Goal: Book appointment/travel/reservation

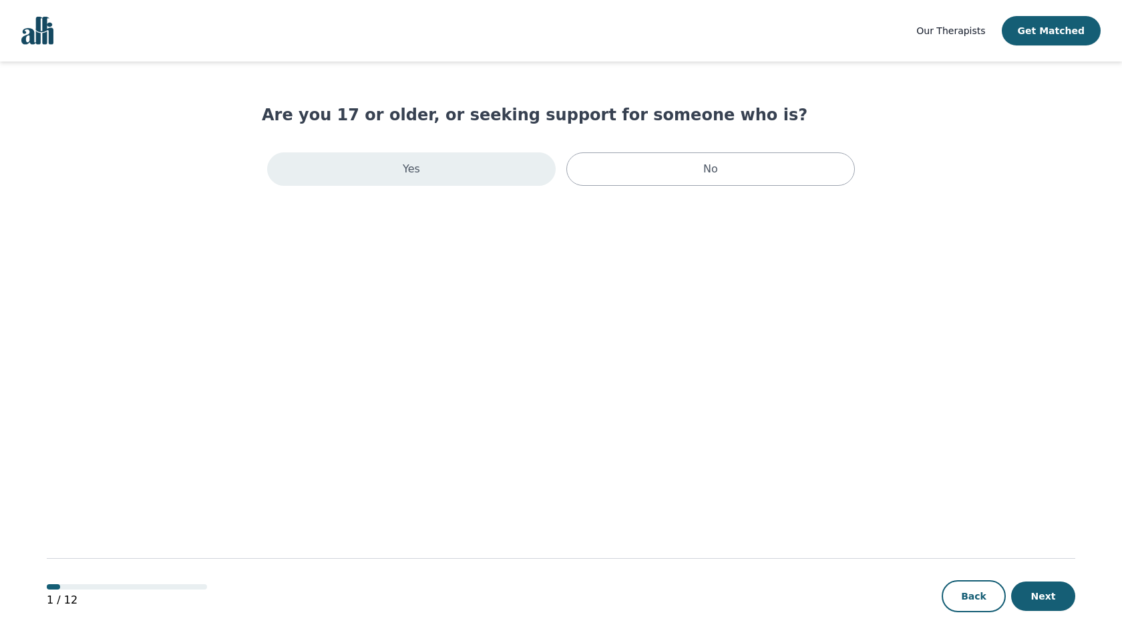
click at [512, 154] on div "Yes" at bounding box center [411, 168] width 289 height 33
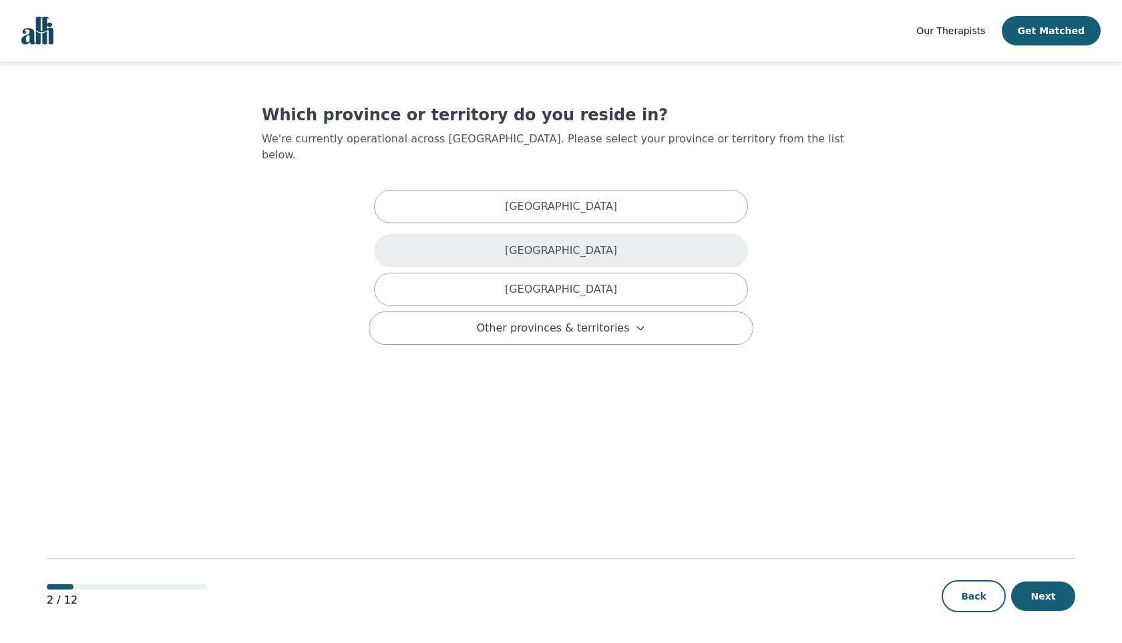
click at [571, 243] on p "[GEOGRAPHIC_DATA]" at bounding box center [561, 251] width 112 height 16
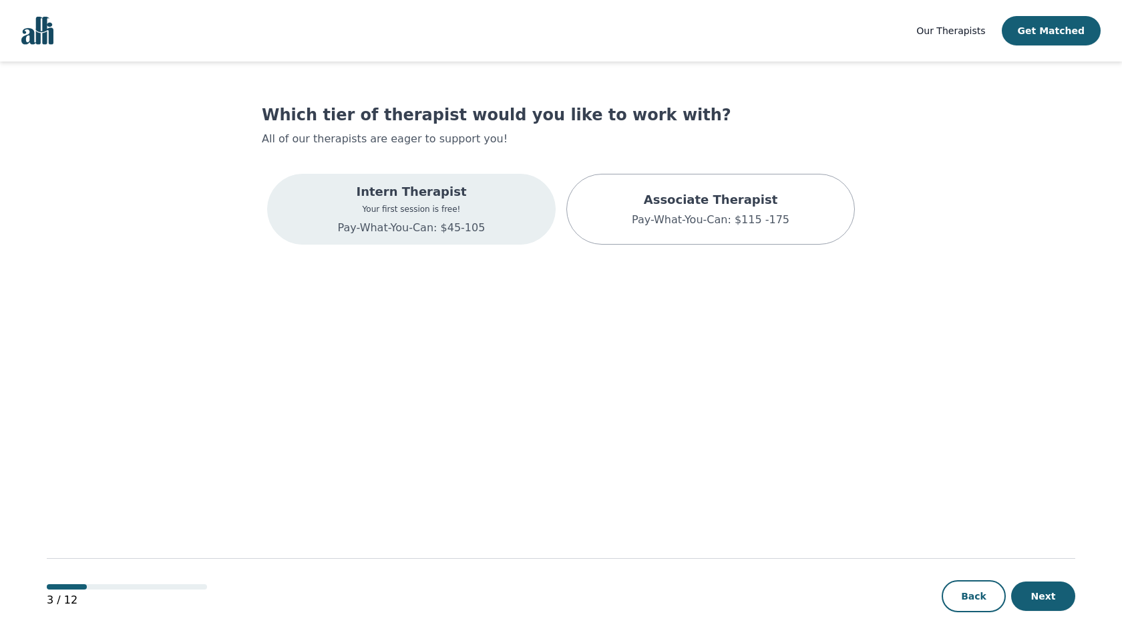
click at [464, 228] on p "Pay-What-You-Can: $45-105" at bounding box center [412, 228] width 148 height 16
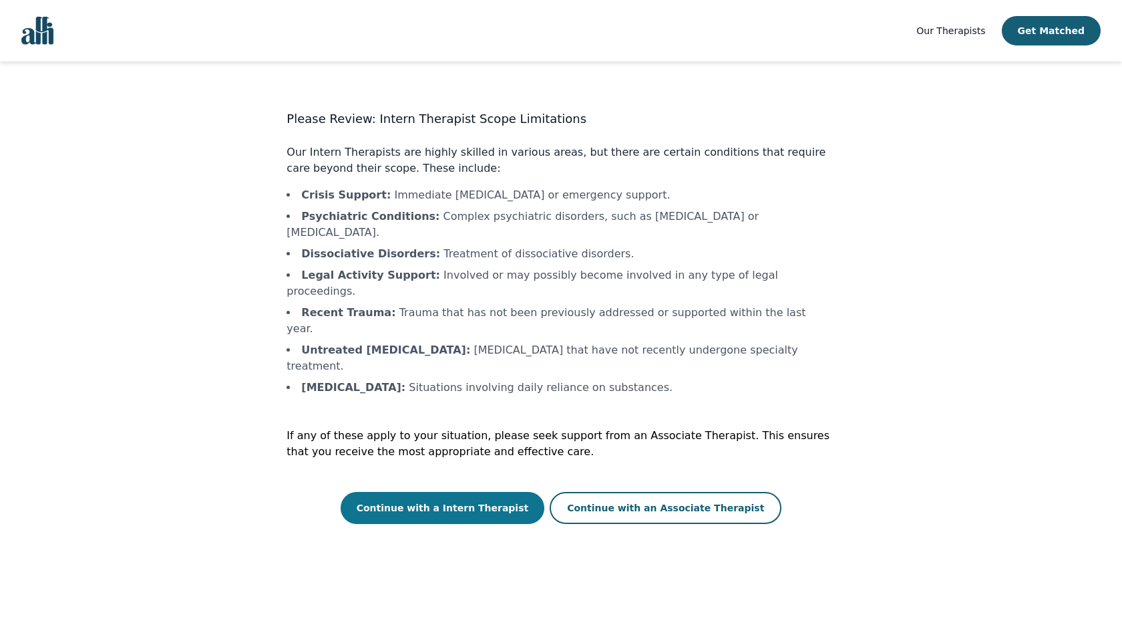
click at [478, 492] on button "Continue with a Intern Therapist" at bounding box center [443, 508] width 204 height 32
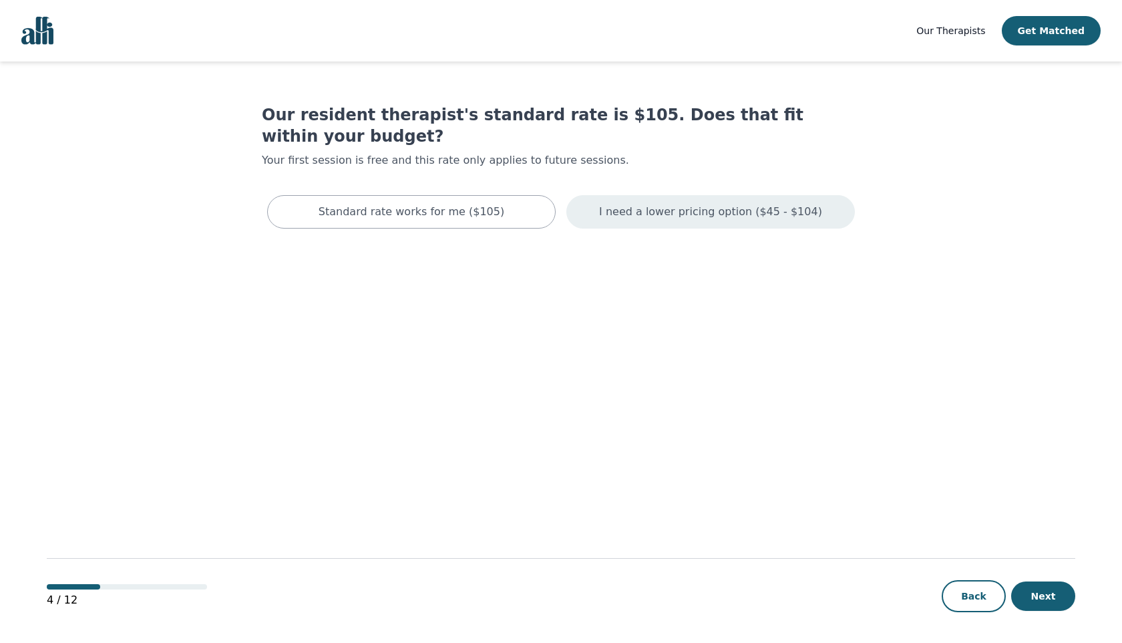
click at [669, 201] on div "I need a lower pricing option ($45 - $104)" at bounding box center [711, 211] width 289 height 33
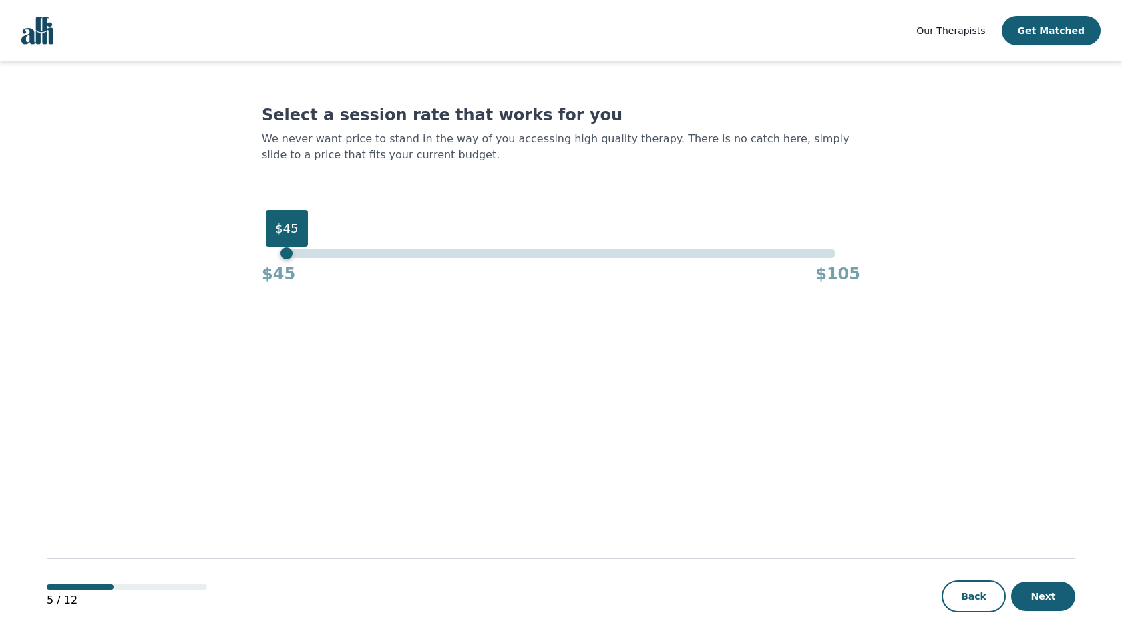
drag, startPoint x: 835, startPoint y: 255, endPoint x: 271, endPoint y: 253, distance: 564.6
click at [271, 253] on div "$45 $45 $105" at bounding box center [561, 267] width 599 height 36
click at [1052, 606] on button "Next" at bounding box center [1044, 595] width 64 height 29
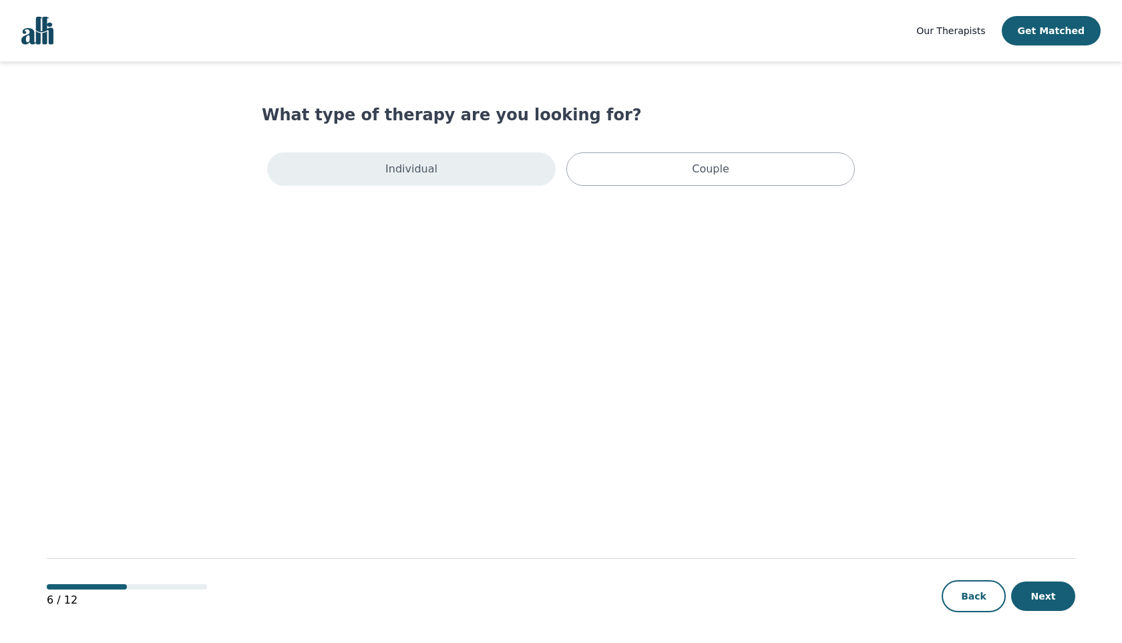
click at [465, 167] on div "Individual" at bounding box center [411, 168] width 289 height 33
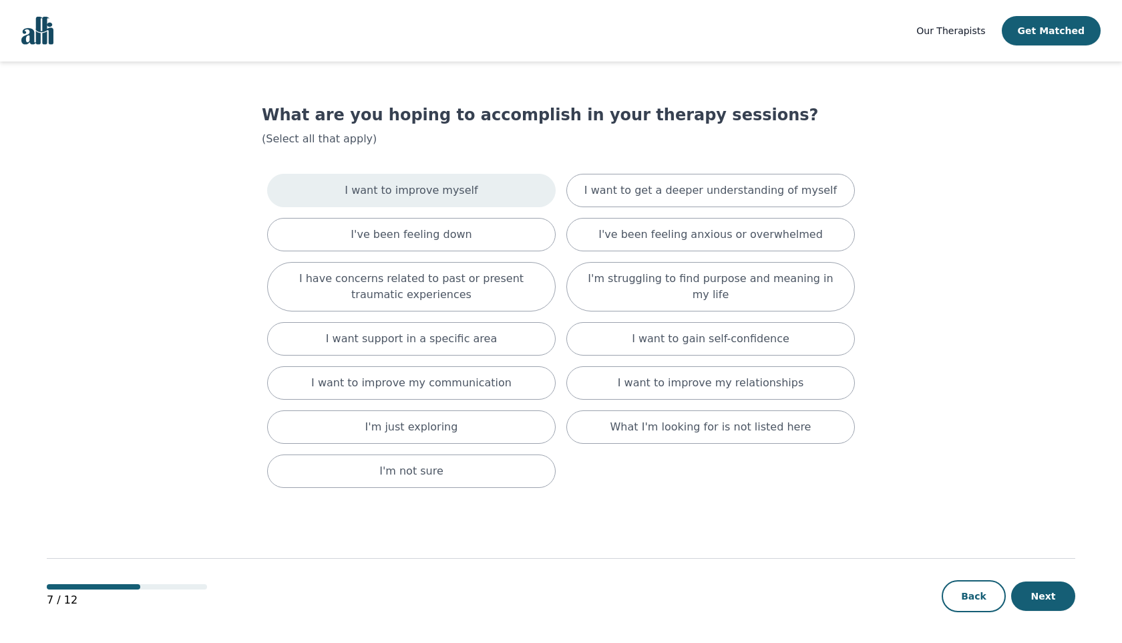
click at [490, 187] on div "I want to improve myself" at bounding box center [411, 190] width 289 height 33
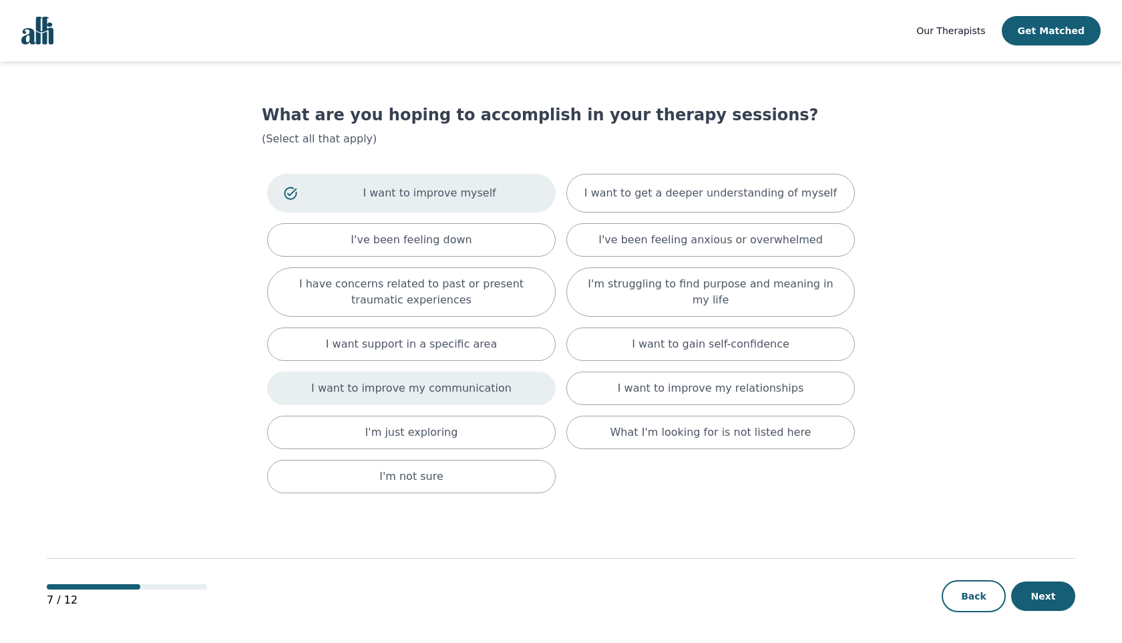
click at [468, 386] on p "I want to improve my communication" at bounding box center [411, 388] width 200 height 16
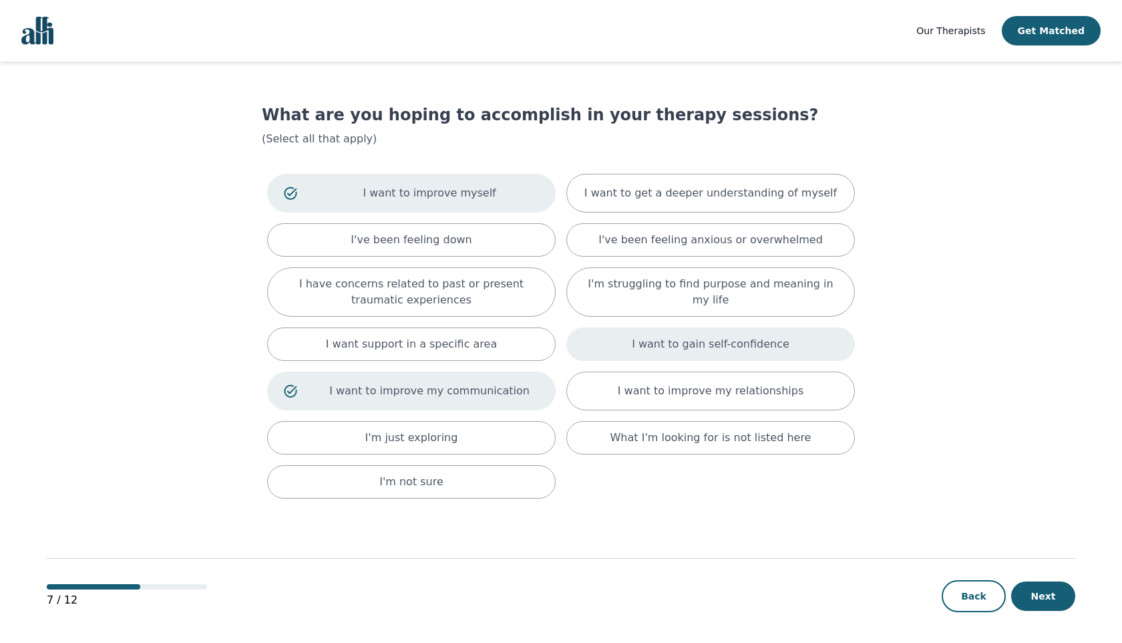
click at [645, 350] on p "I want to gain self-confidence" at bounding box center [711, 344] width 158 height 16
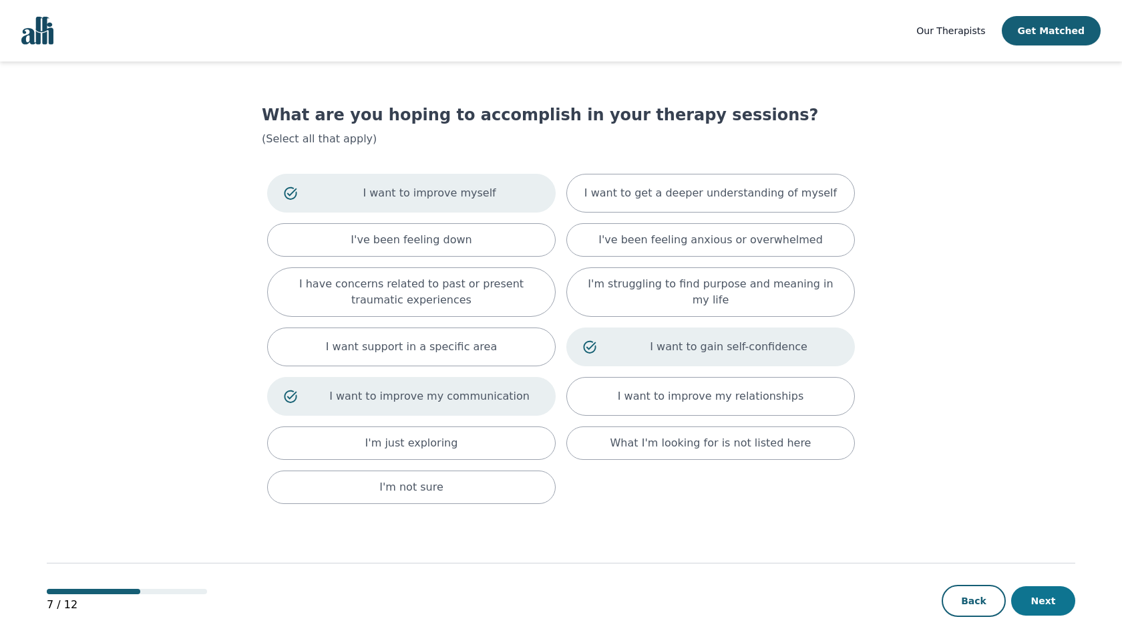
click at [1034, 598] on button "Next" at bounding box center [1044, 600] width 64 height 29
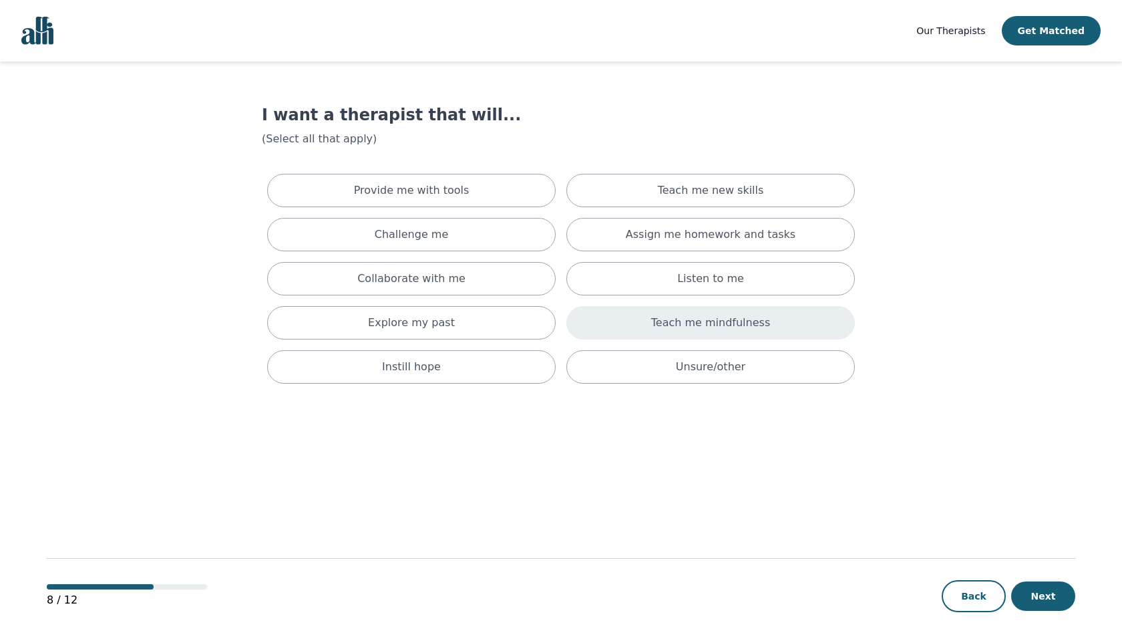
click at [704, 321] on p "Teach me mindfulness" at bounding box center [710, 323] width 119 height 16
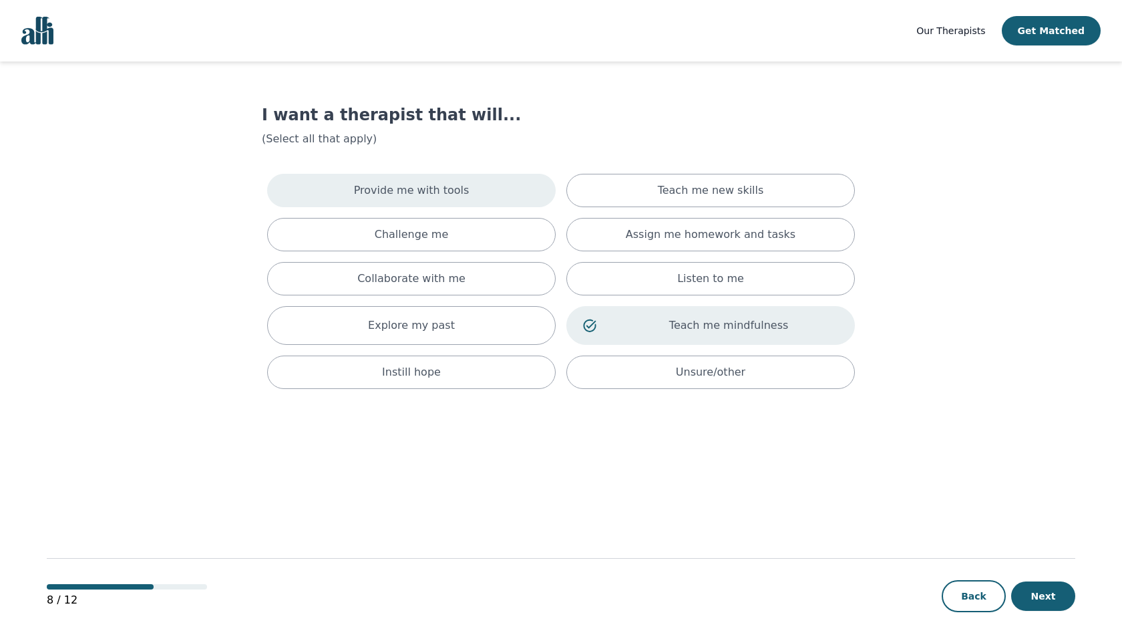
click at [514, 196] on div "Provide me with tools" at bounding box center [411, 190] width 289 height 33
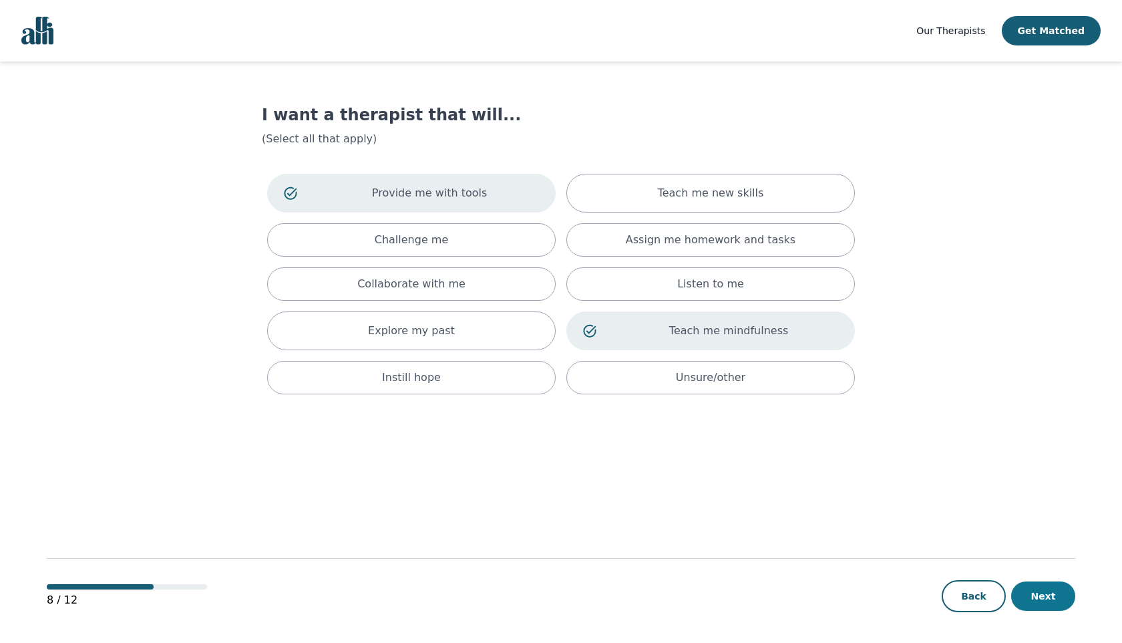
click at [1056, 593] on button "Next" at bounding box center [1044, 595] width 64 height 29
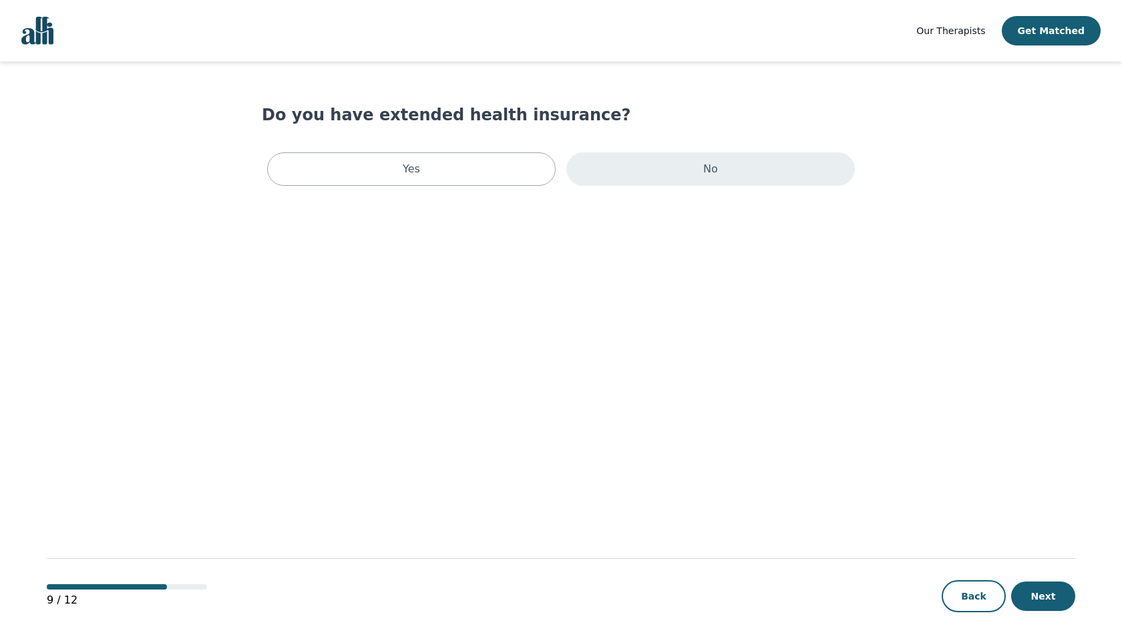
click at [680, 163] on div "No" at bounding box center [711, 168] width 289 height 33
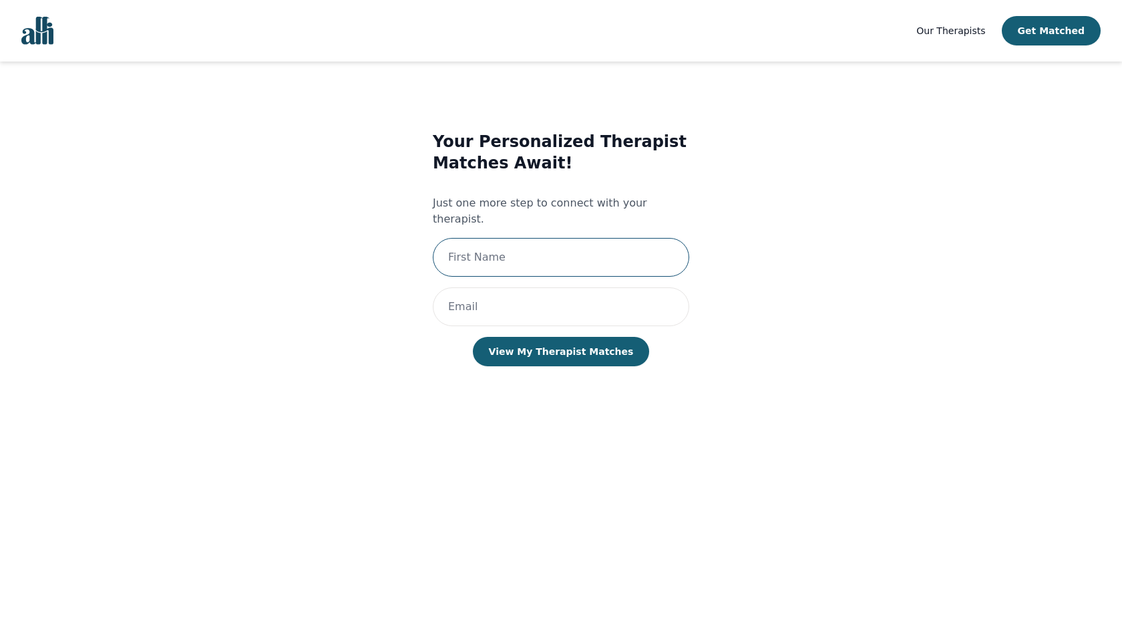
click at [561, 242] on input "text" at bounding box center [561, 257] width 257 height 39
type input "[PERSON_NAME]"
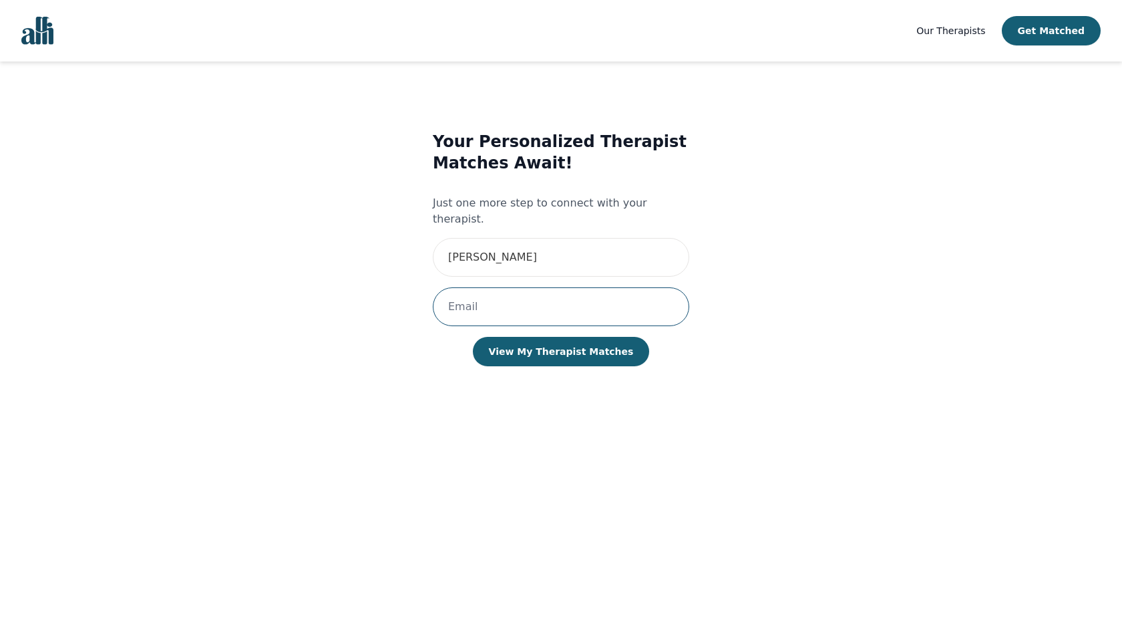
click at [522, 293] on input "email" at bounding box center [561, 306] width 257 height 39
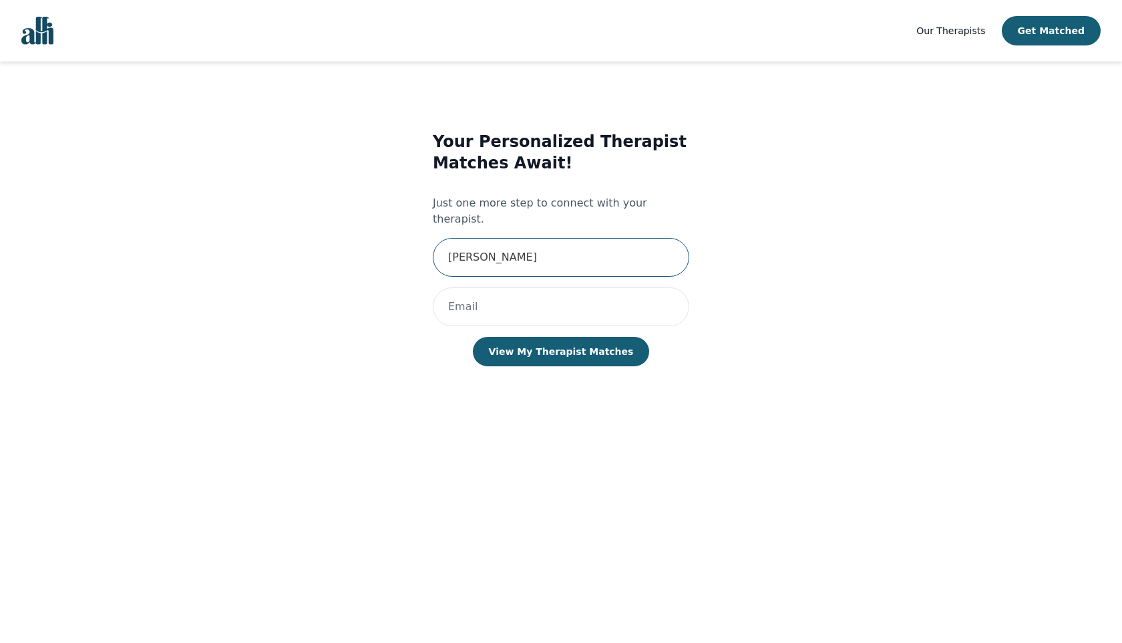
click at [560, 255] on input "[PERSON_NAME]" at bounding box center [561, 257] width 257 height 39
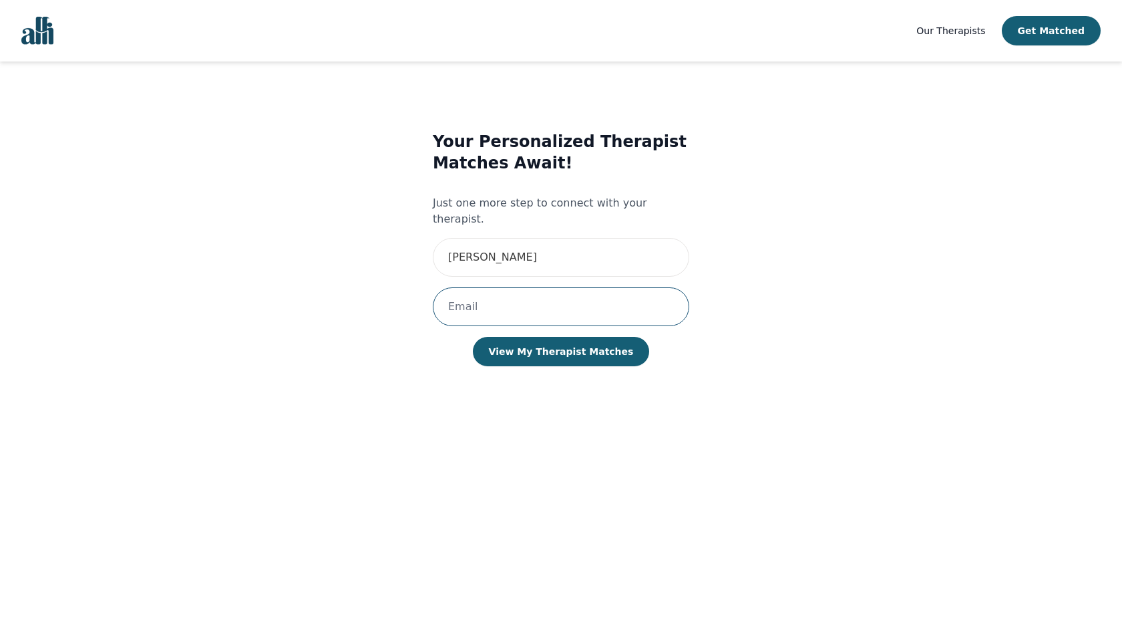
click at [476, 297] on input "email" at bounding box center [561, 306] width 257 height 39
type input "[EMAIL_ADDRESS][DOMAIN_NAME]"
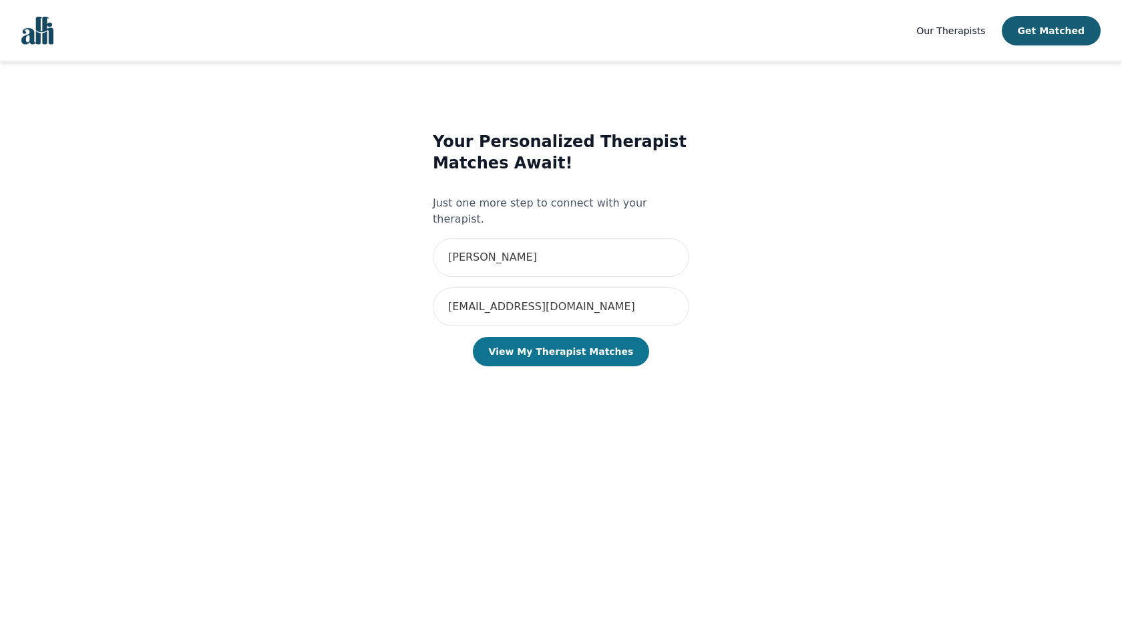
click at [554, 339] on button "View My Therapist Matches" at bounding box center [561, 351] width 177 height 29
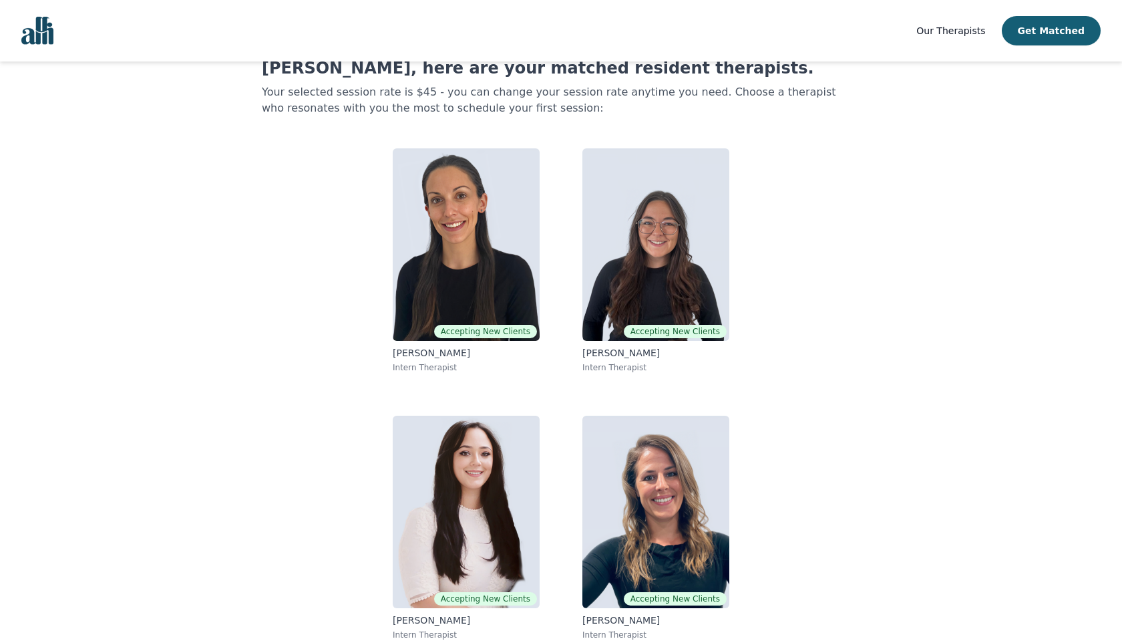
scroll to position [45, 0]
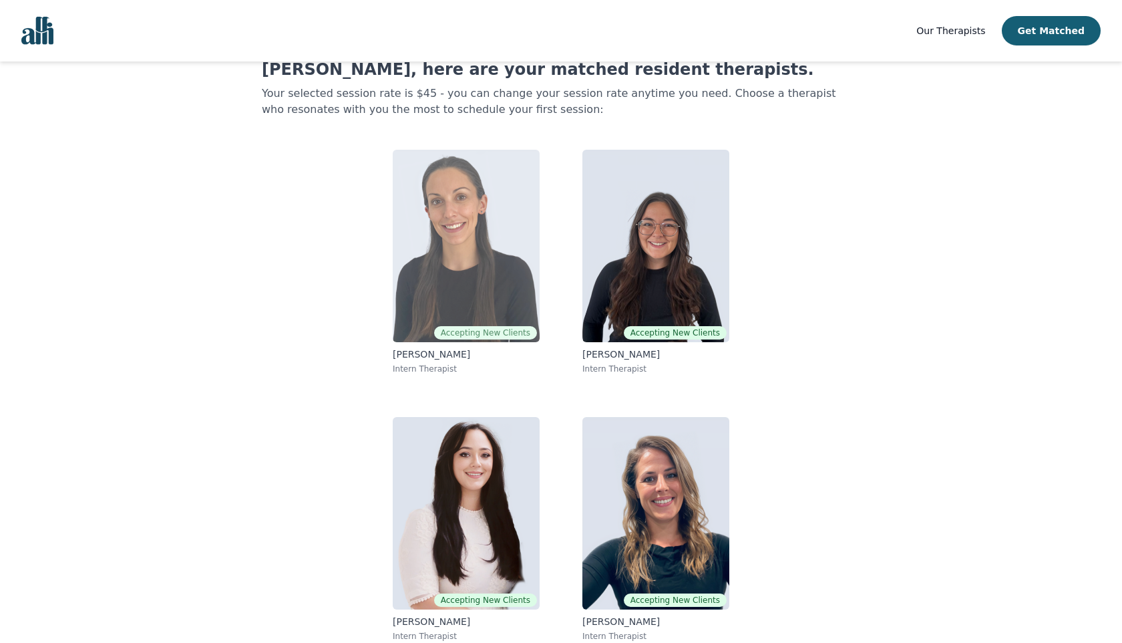
click at [480, 252] on img at bounding box center [466, 246] width 147 height 192
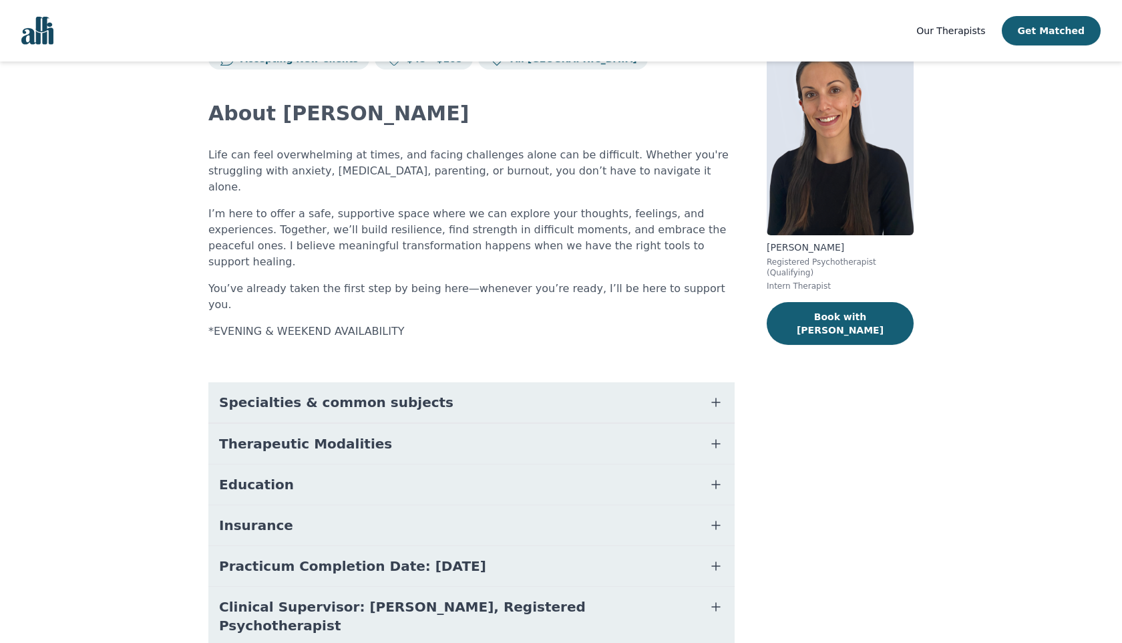
scroll to position [49, 0]
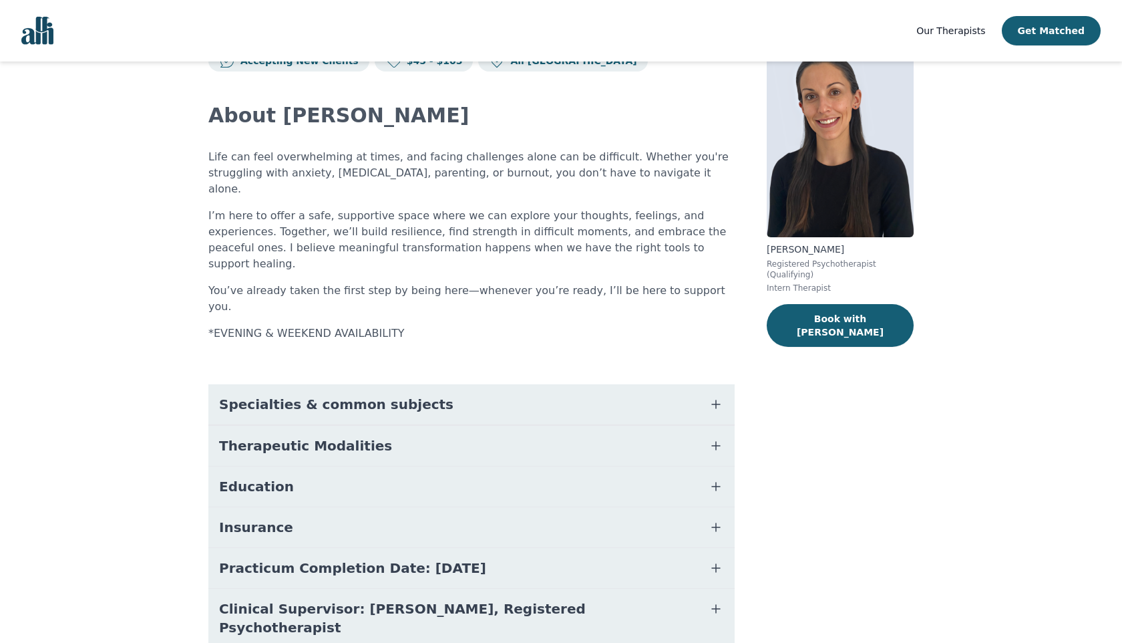
scroll to position [45, 0]
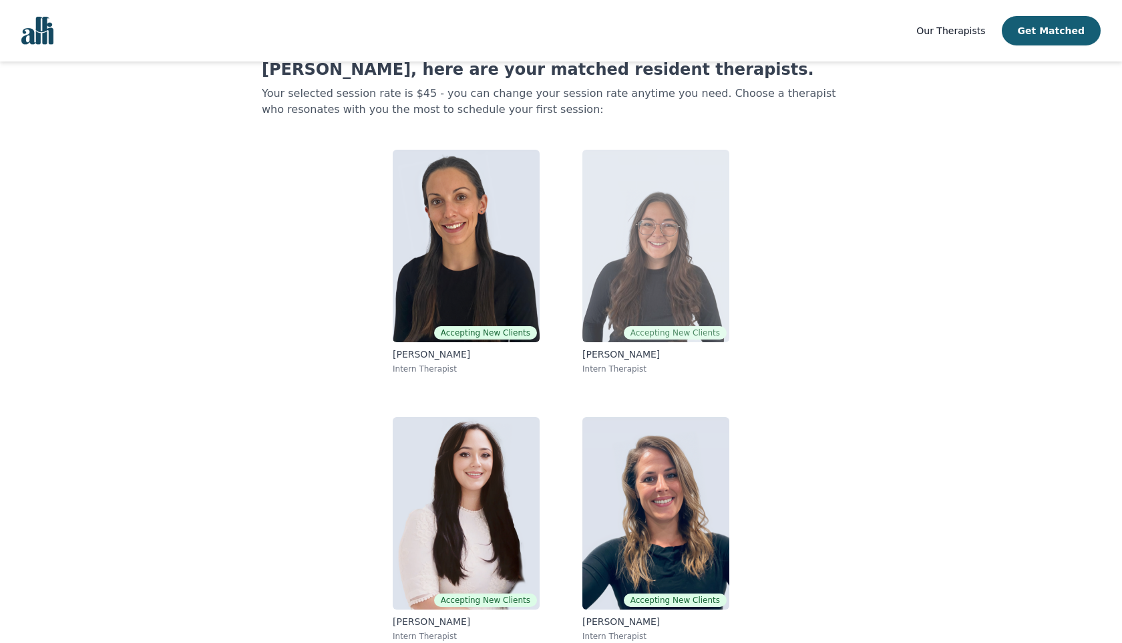
click at [640, 247] on img at bounding box center [656, 246] width 147 height 192
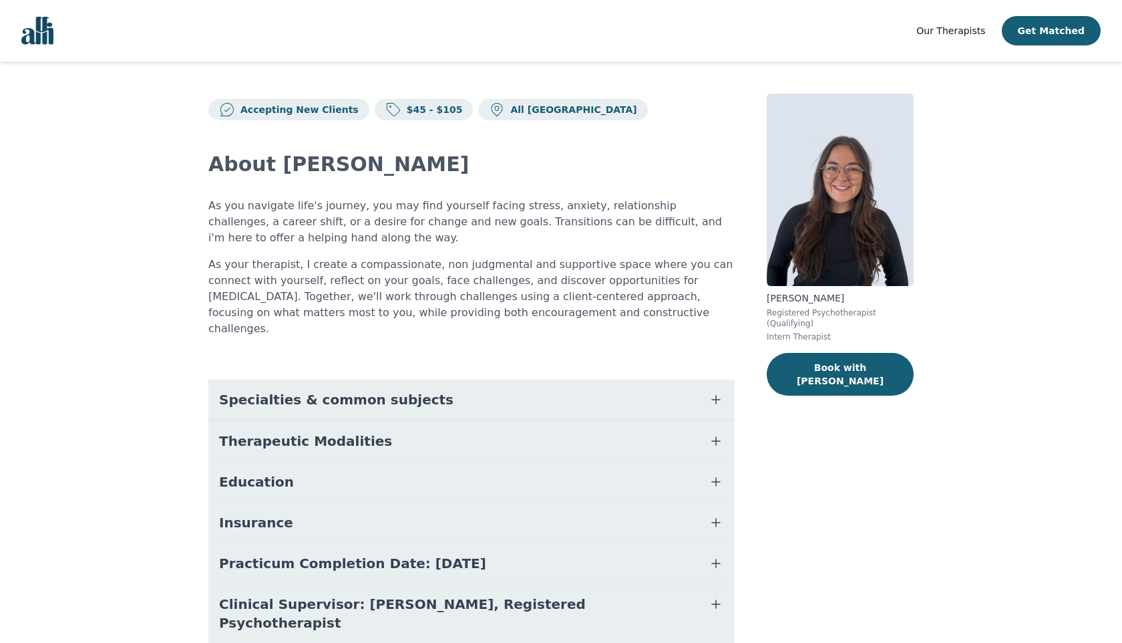
click at [347, 390] on span "Specialties & common subjects" at bounding box center [336, 399] width 235 height 19
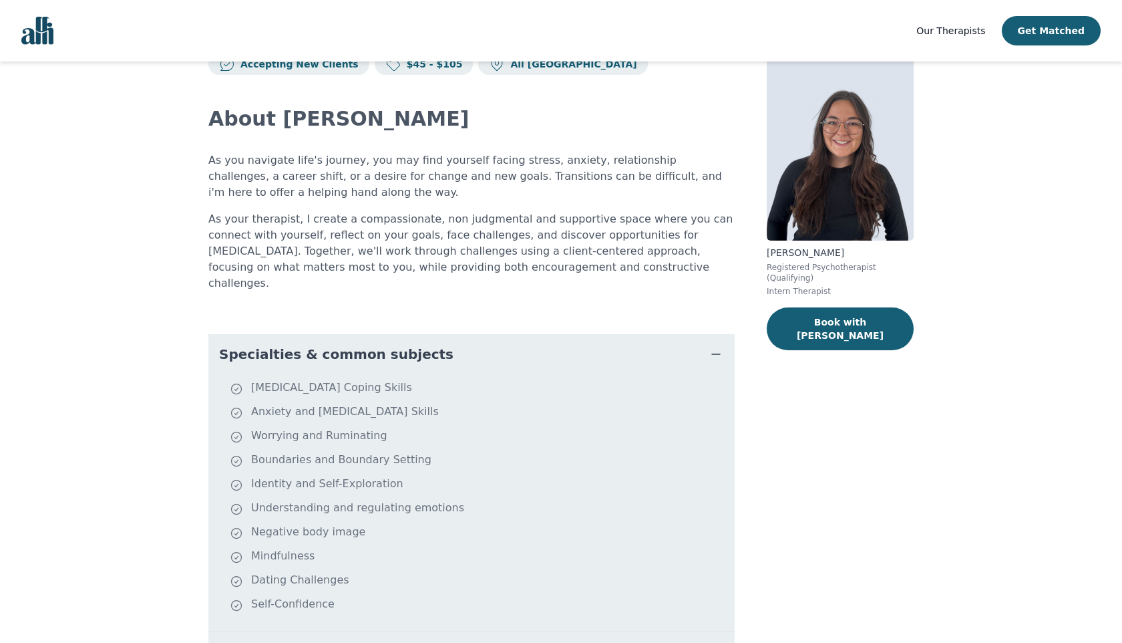
scroll to position [45, 0]
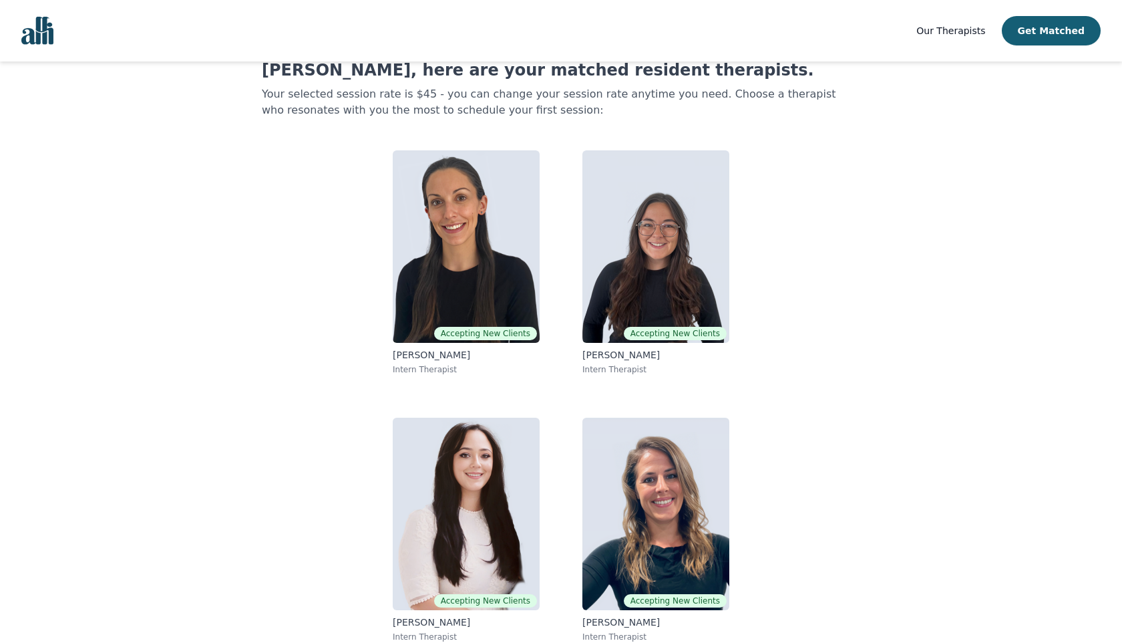
scroll to position [28, 0]
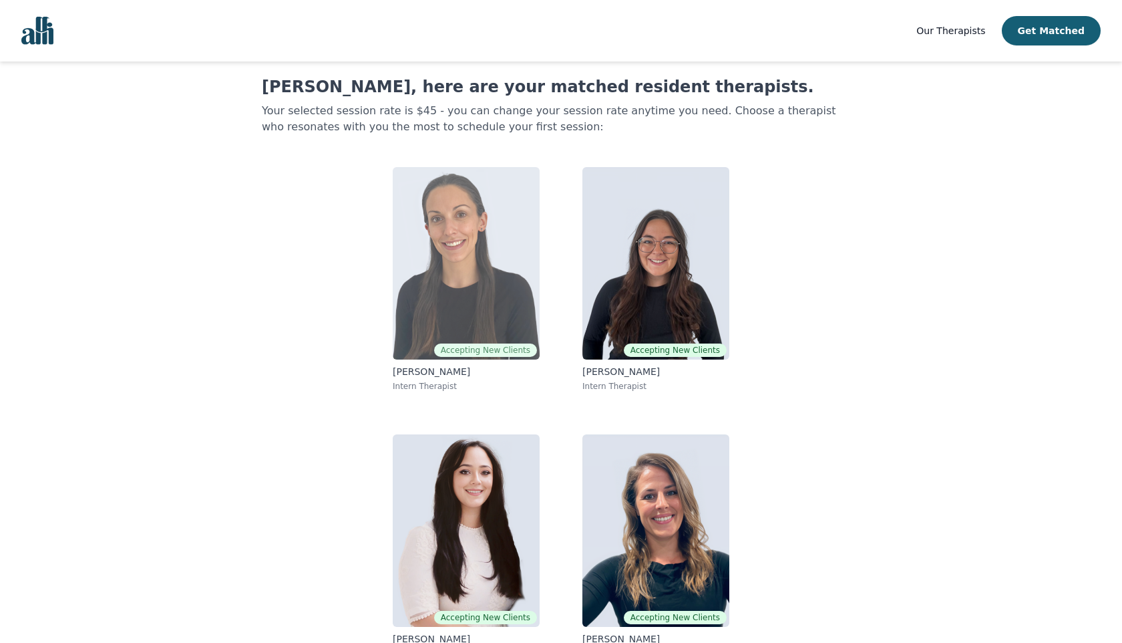
click at [510, 313] on img at bounding box center [466, 263] width 147 height 192
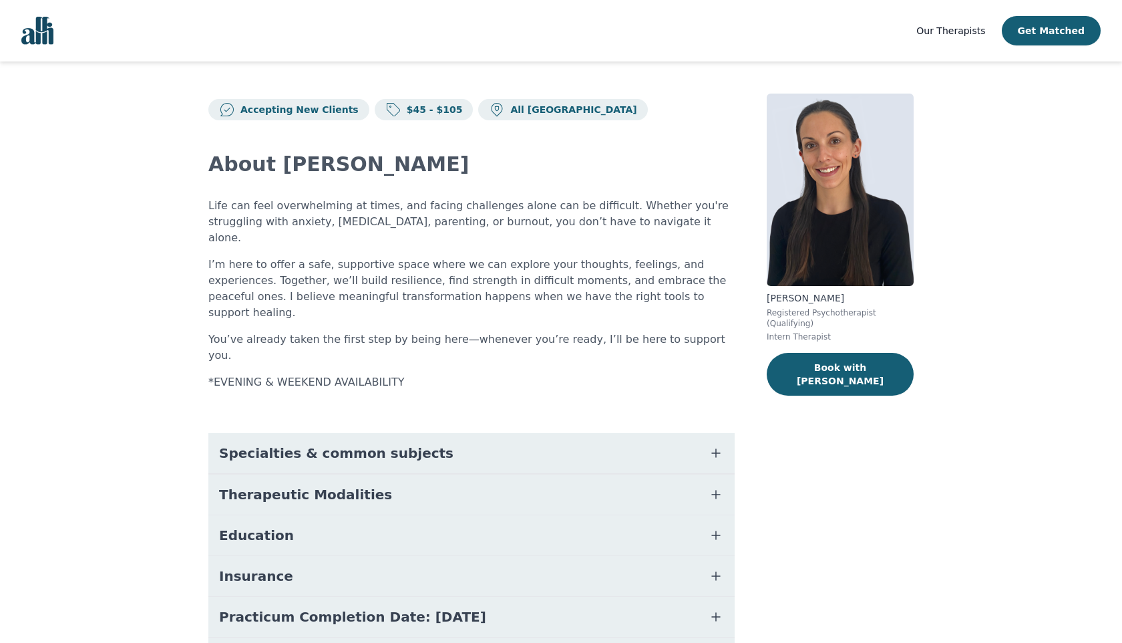
click at [476, 433] on button "Specialties & common subjects" at bounding box center [471, 453] width 526 height 40
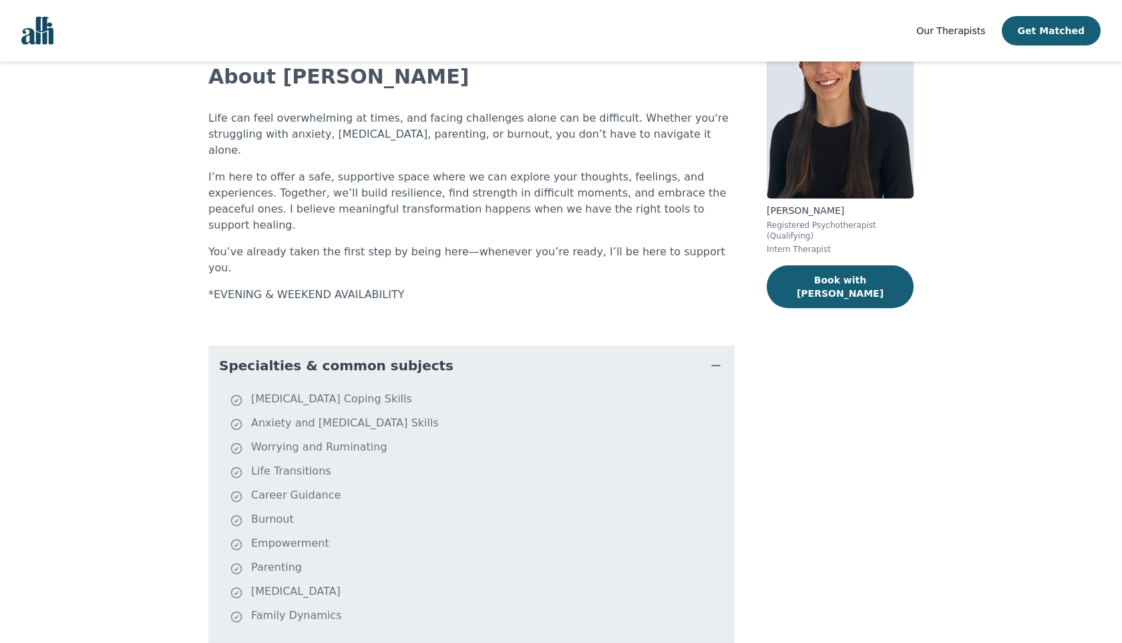
scroll to position [94, 0]
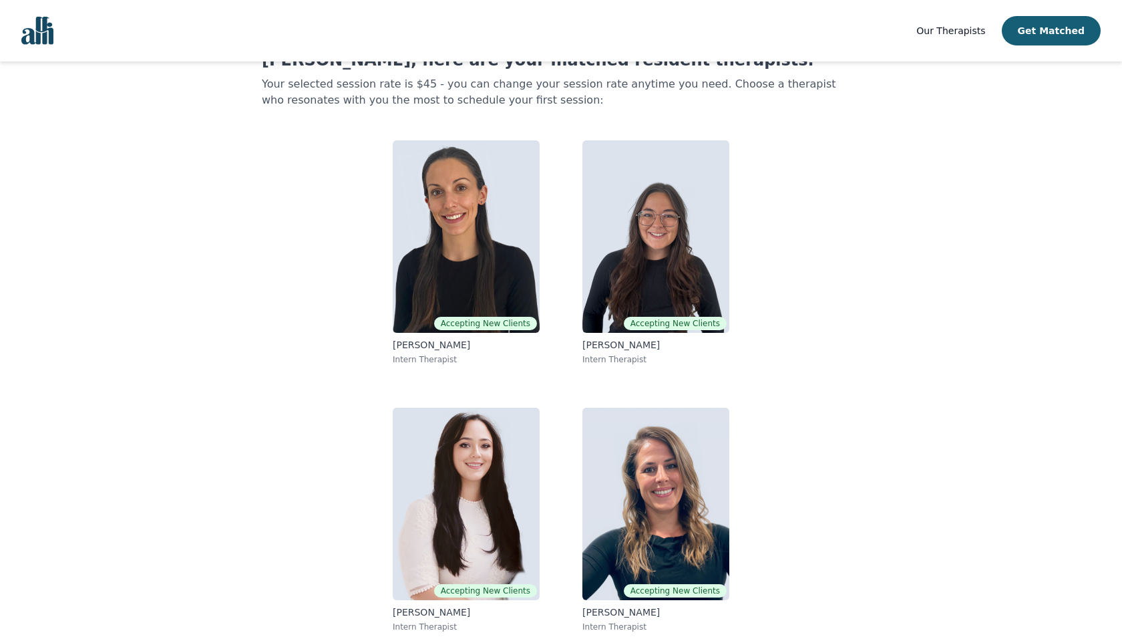
scroll to position [28, 0]
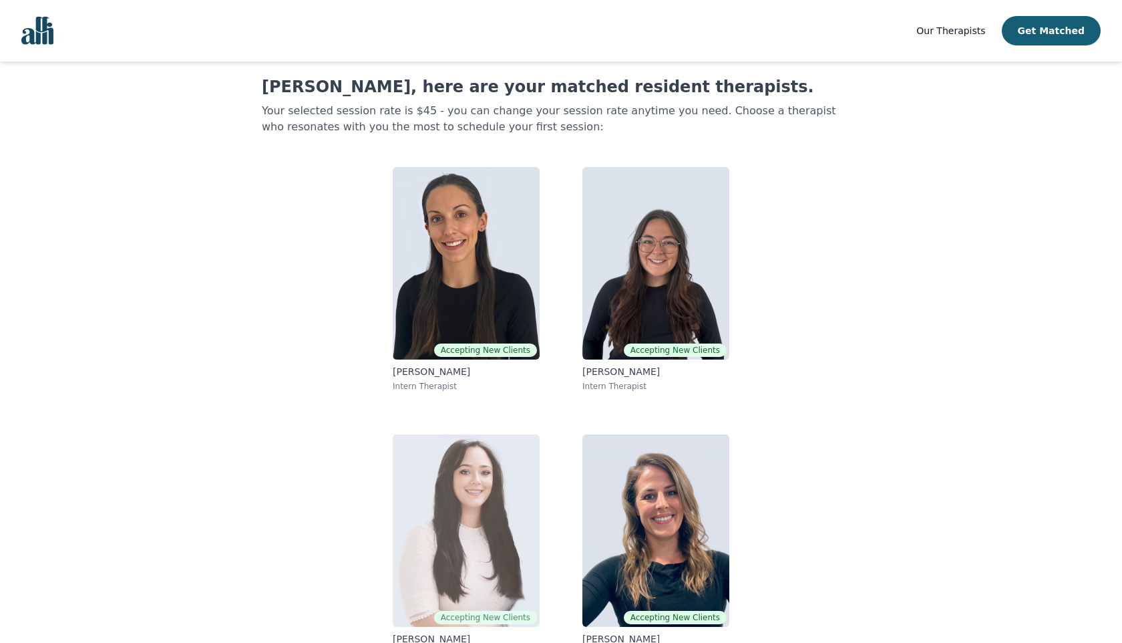
click at [481, 496] on img at bounding box center [466, 530] width 147 height 192
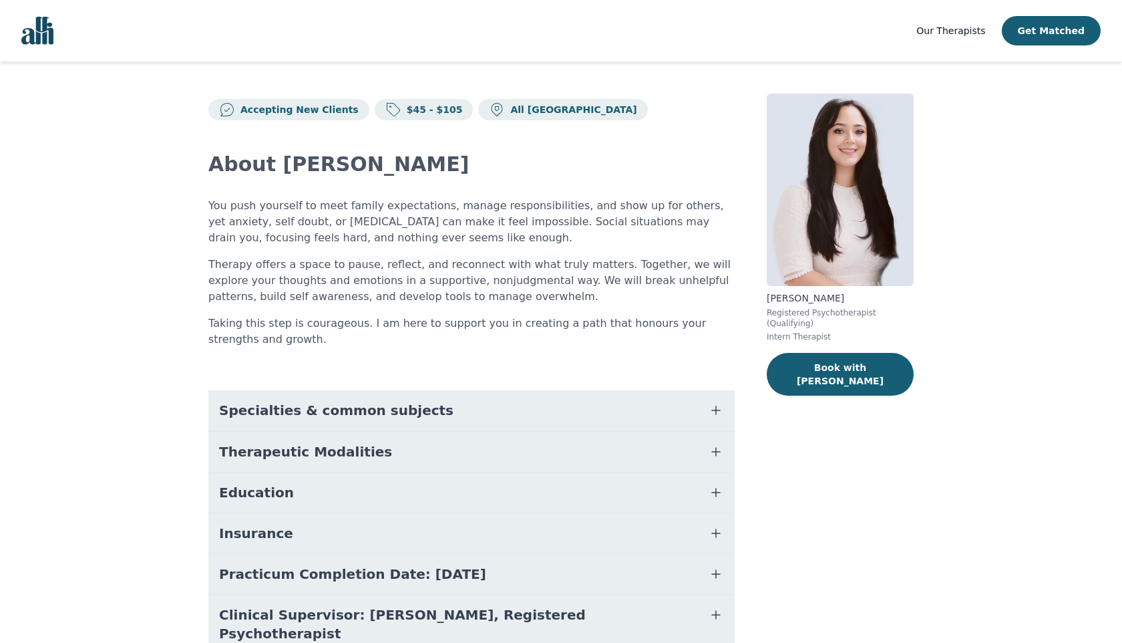
click at [309, 410] on span "Specialties & common subjects" at bounding box center [336, 410] width 235 height 19
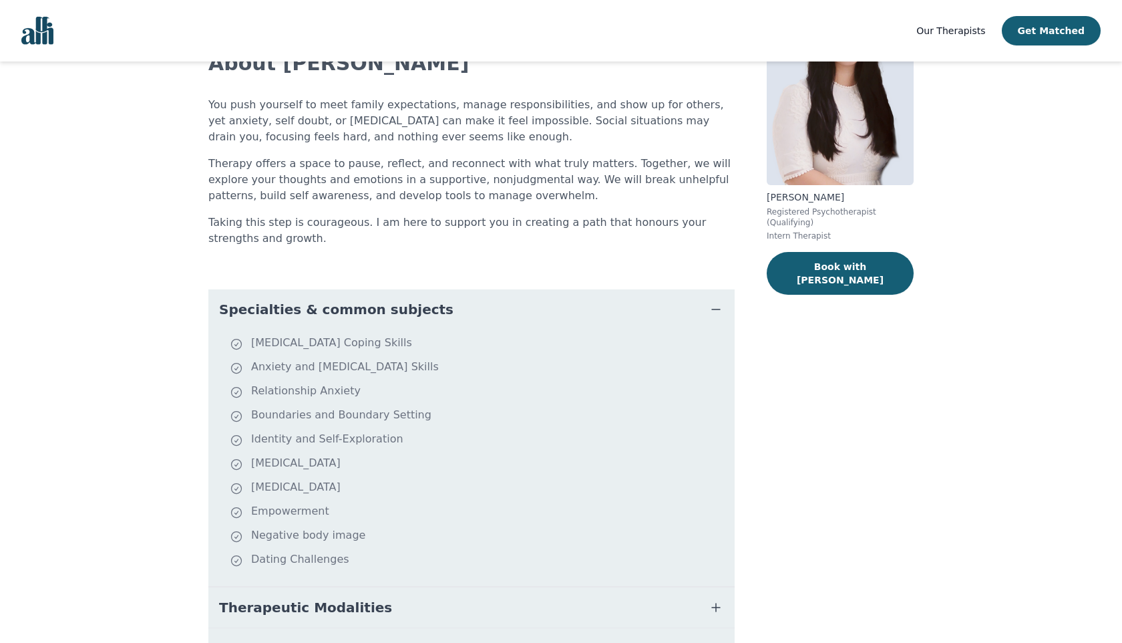
scroll to position [102, 0]
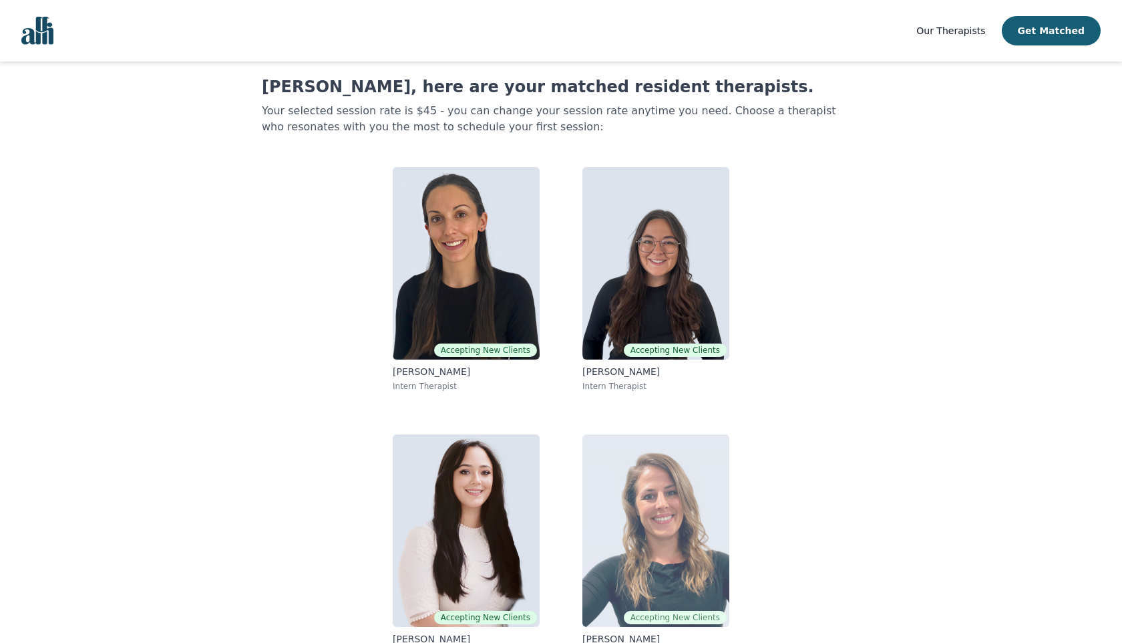
click at [661, 483] on img at bounding box center [656, 530] width 147 height 192
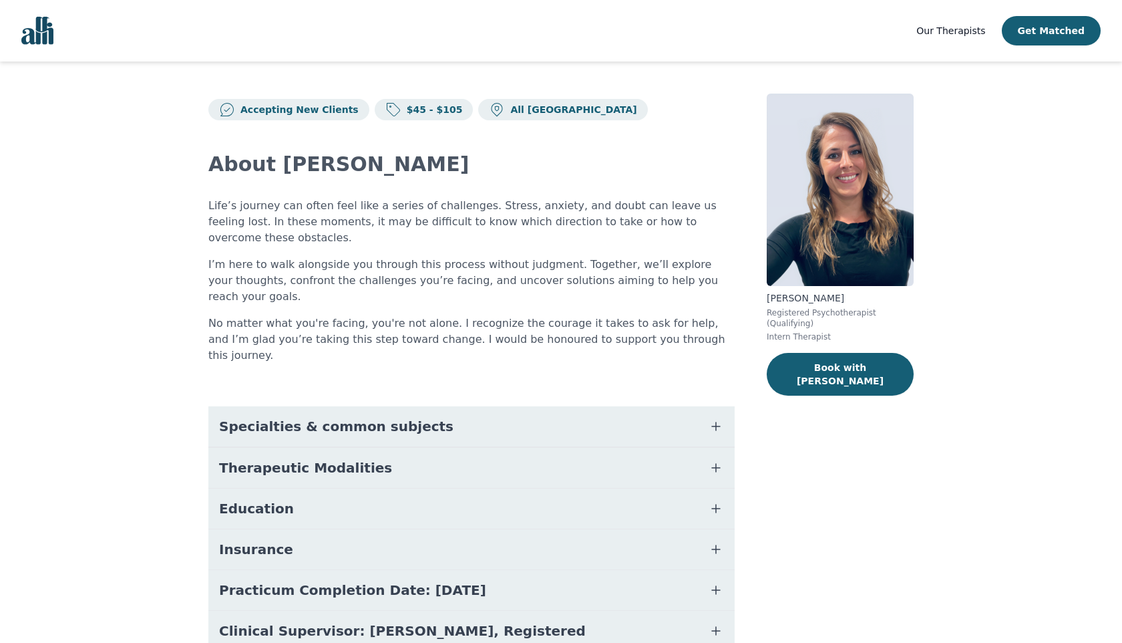
click at [534, 406] on button "Specialties & common subjects" at bounding box center [471, 426] width 526 height 40
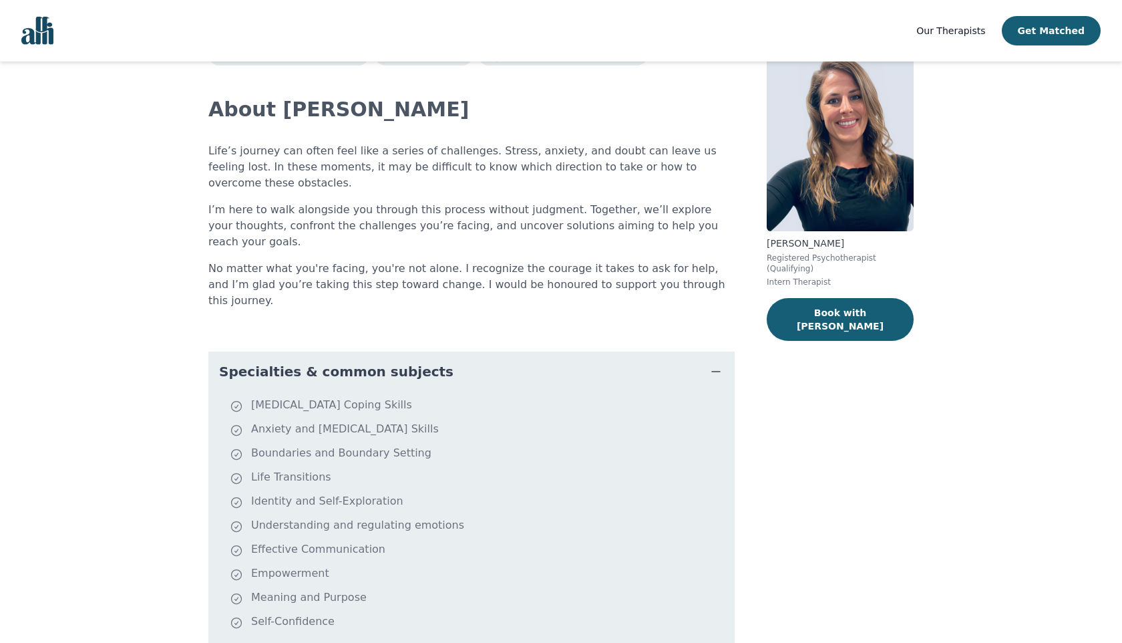
scroll to position [55, 0]
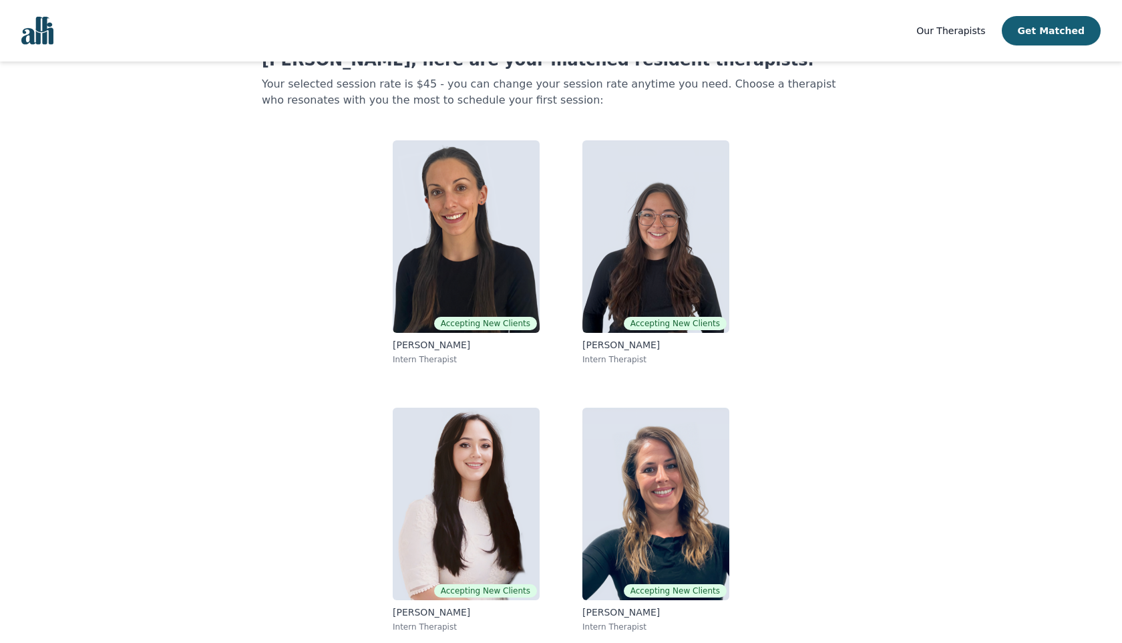
scroll to position [28, 0]
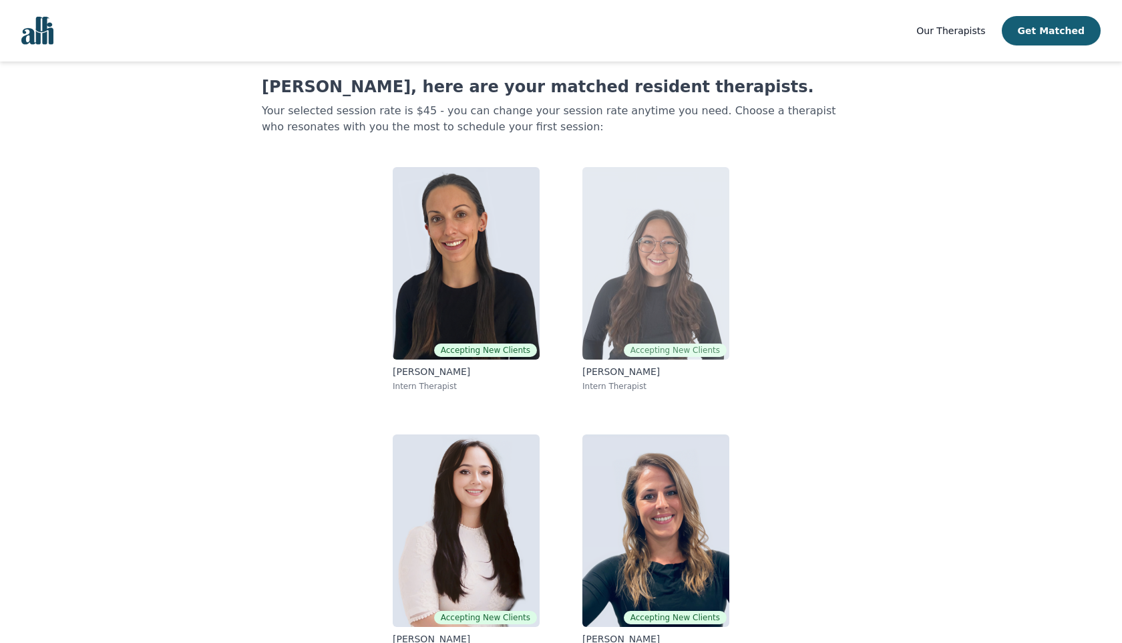
click at [618, 277] on img at bounding box center [656, 263] width 147 height 192
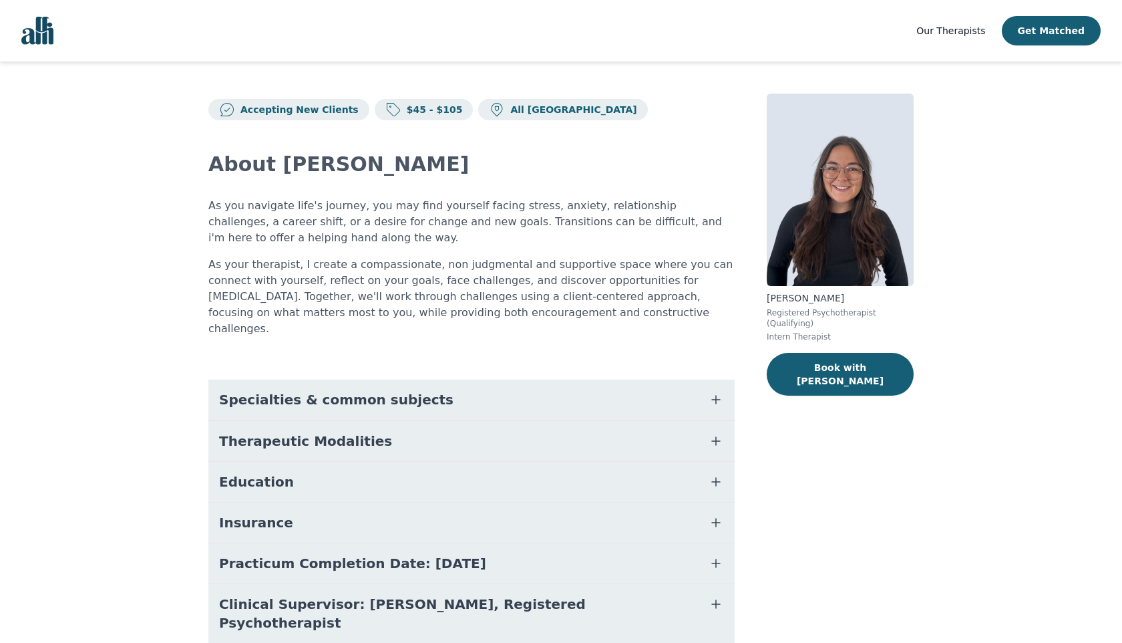
click at [300, 390] on span "Specialties & common subjects" at bounding box center [336, 399] width 235 height 19
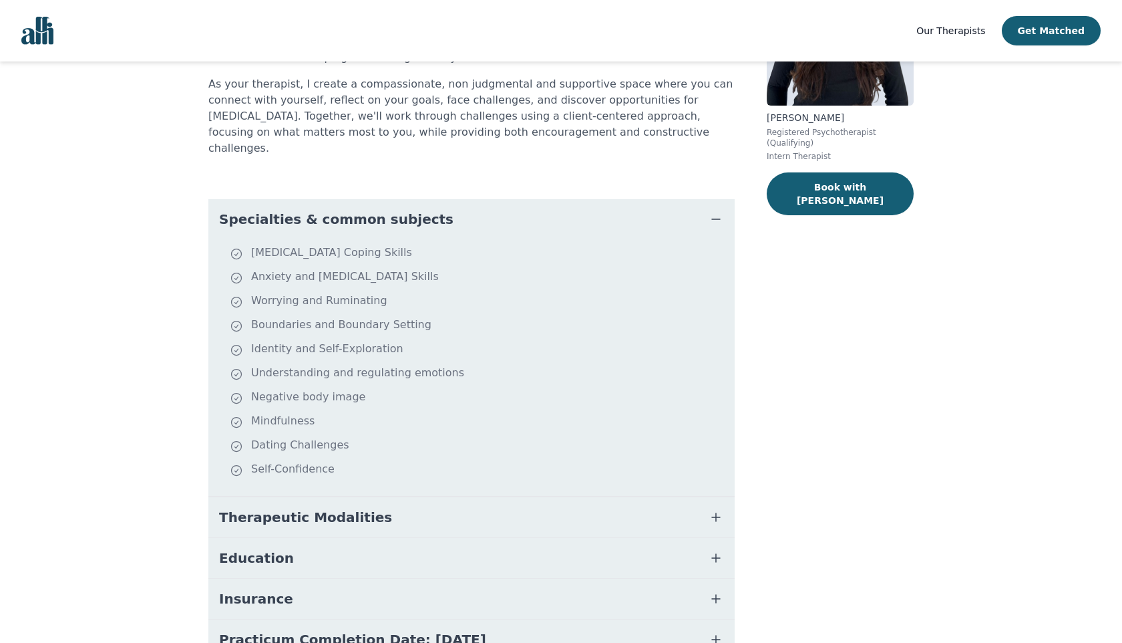
scroll to position [192, 0]
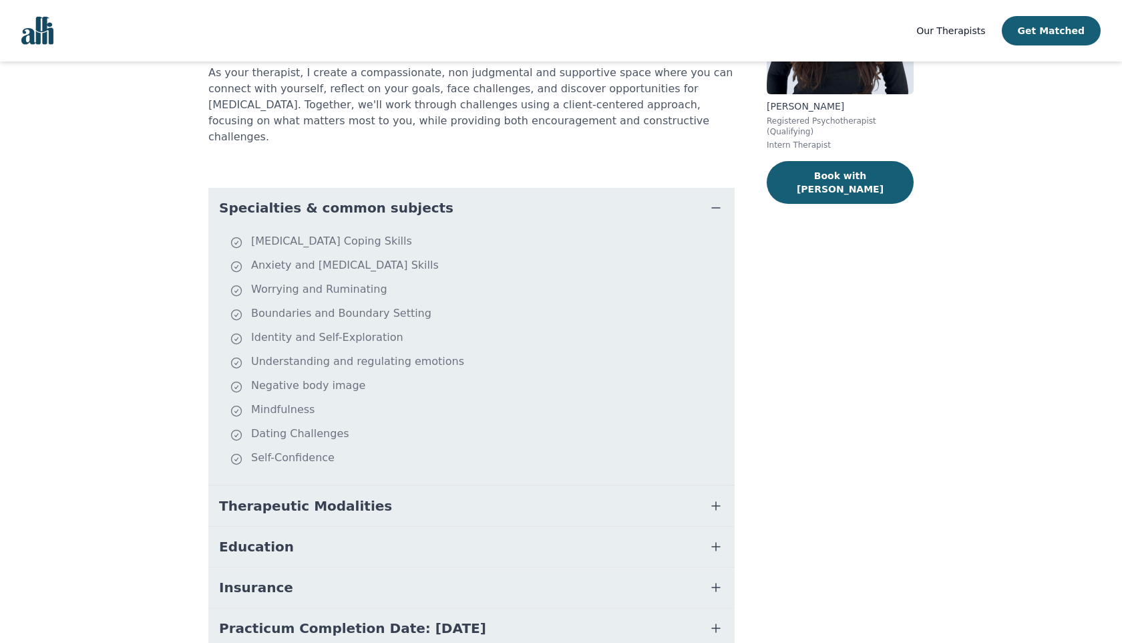
click at [717, 498] on icon "button" at bounding box center [716, 506] width 16 height 16
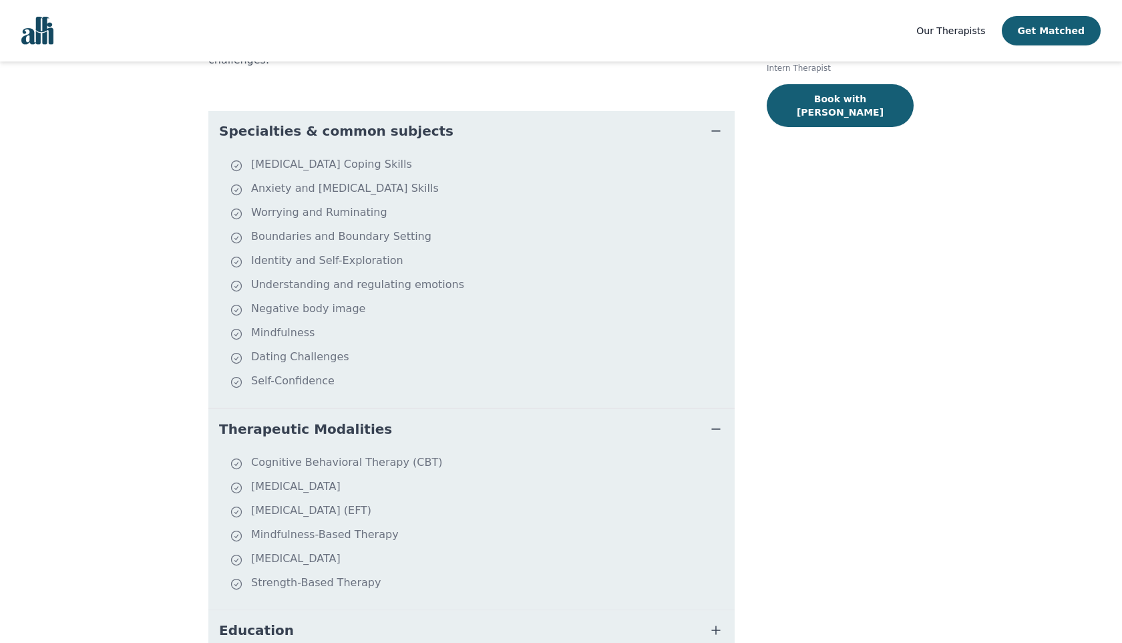
scroll to position [0, 0]
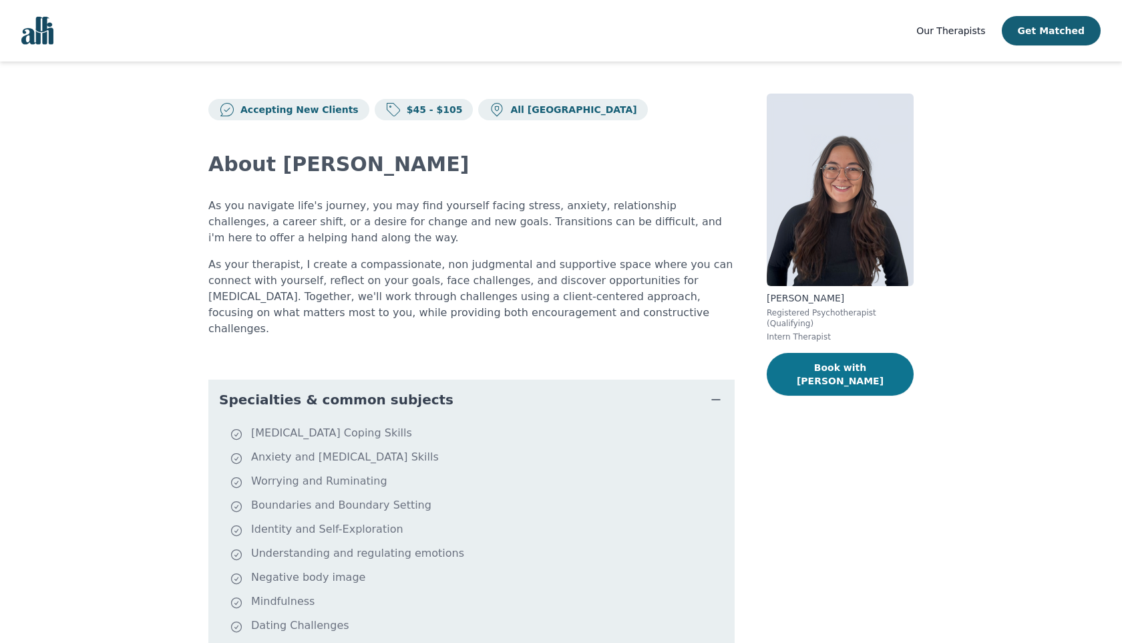
click at [826, 371] on button "Book with [PERSON_NAME]" at bounding box center [840, 374] width 147 height 43
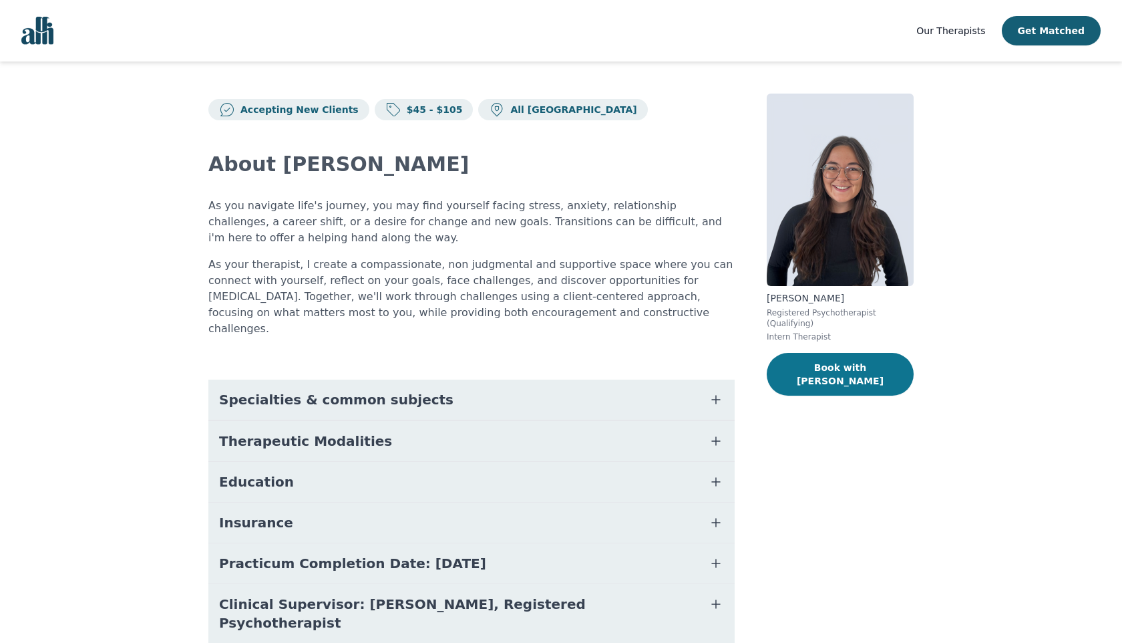
click at [818, 369] on button "Book with [PERSON_NAME]" at bounding box center [840, 374] width 147 height 43
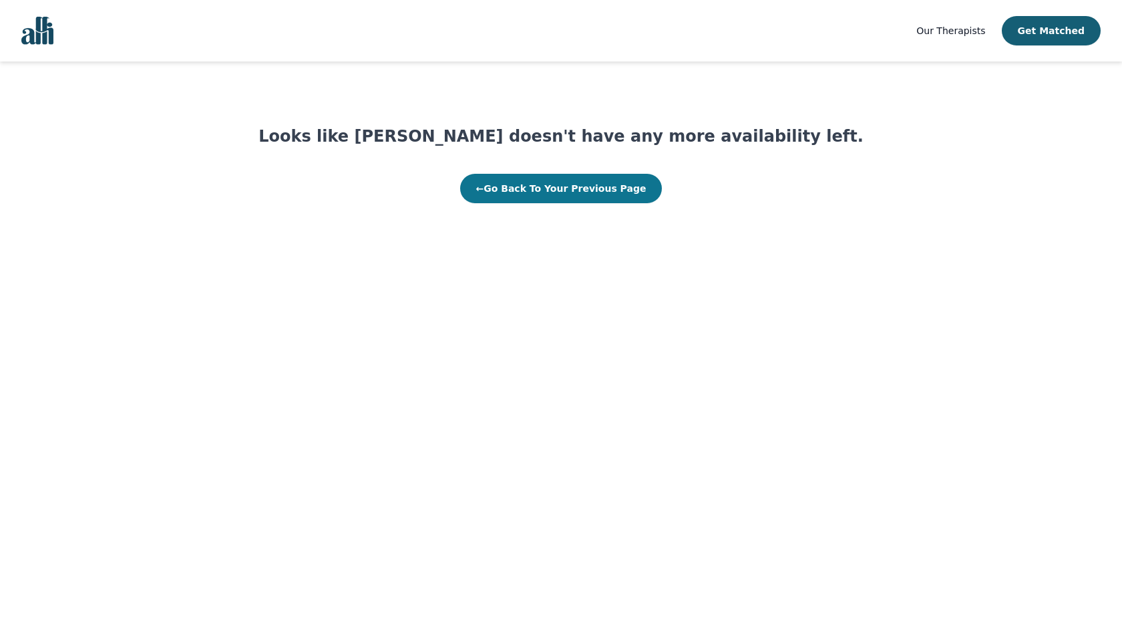
click at [573, 192] on button "← Go Back To Your Previous Page" at bounding box center [561, 188] width 202 height 29
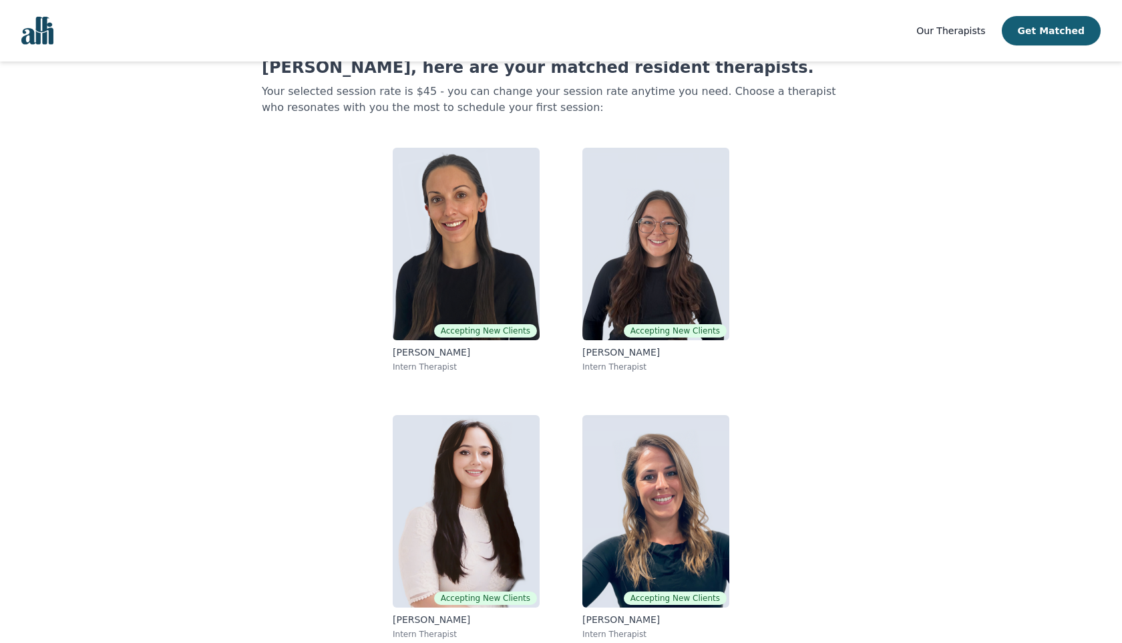
scroll to position [55, 0]
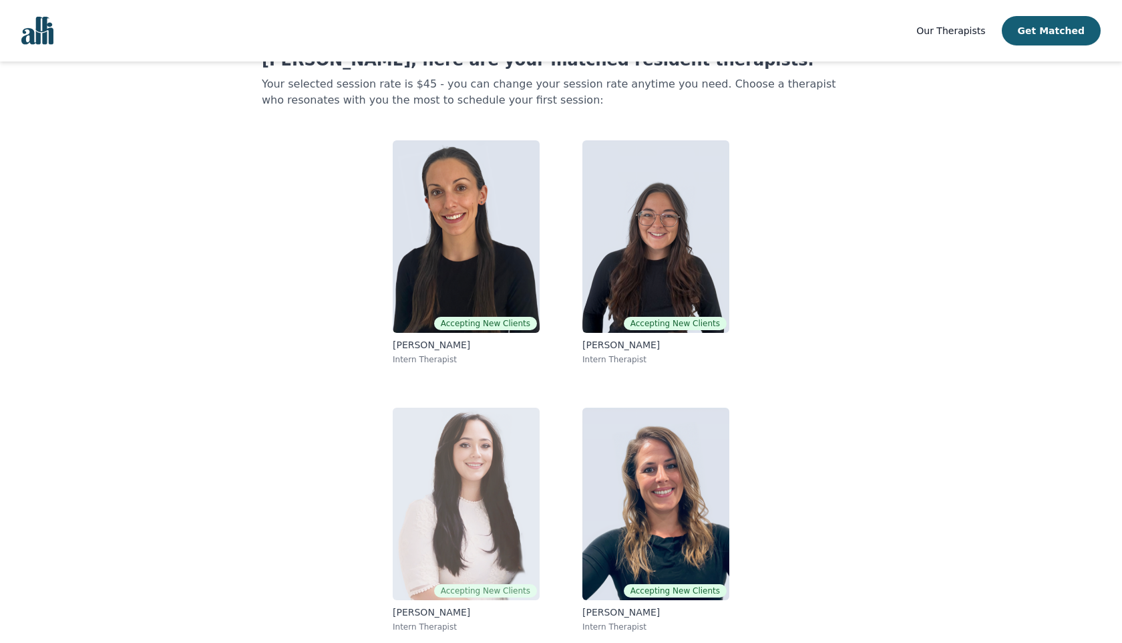
click at [453, 499] on img at bounding box center [466, 504] width 147 height 192
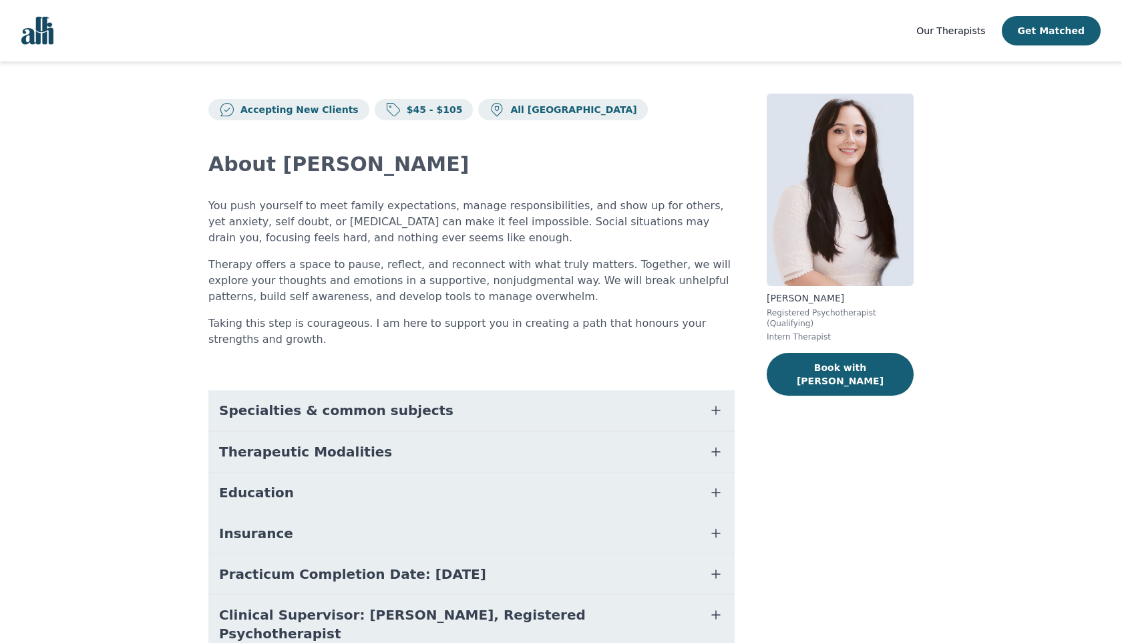
click at [428, 413] on button "Specialties & common subjects" at bounding box center [471, 410] width 526 height 40
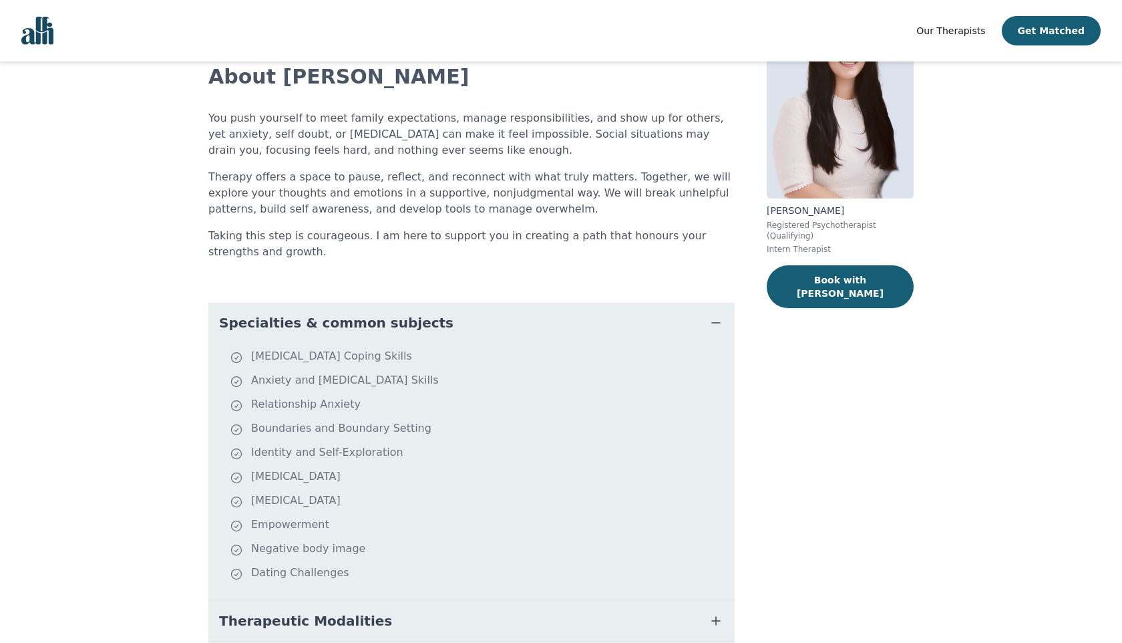
scroll to position [110, 0]
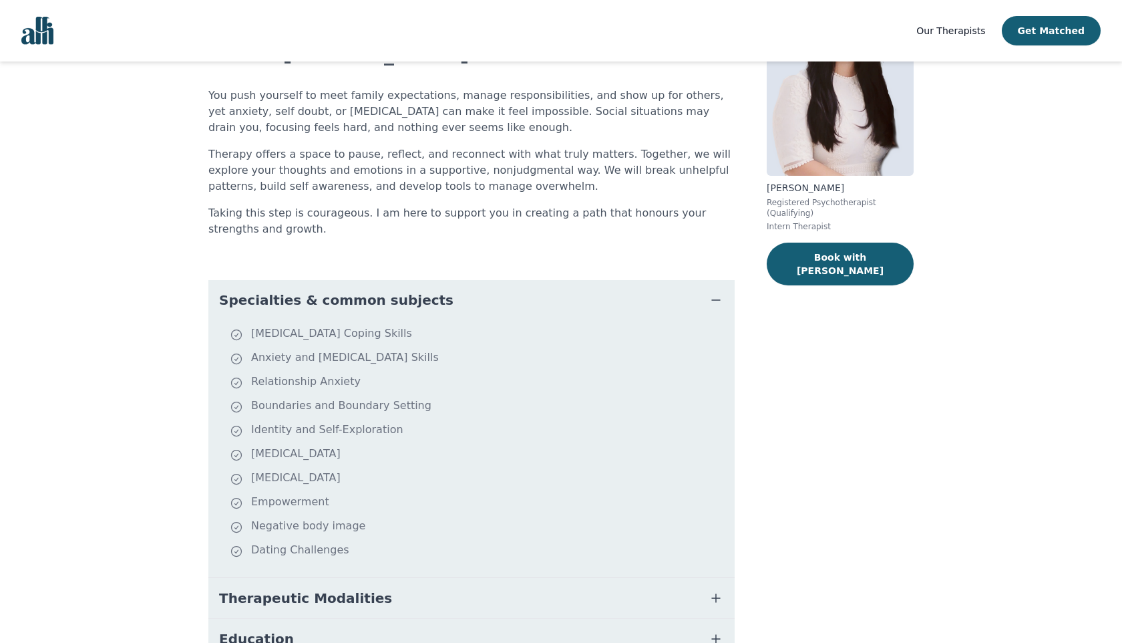
scroll to position [28, 0]
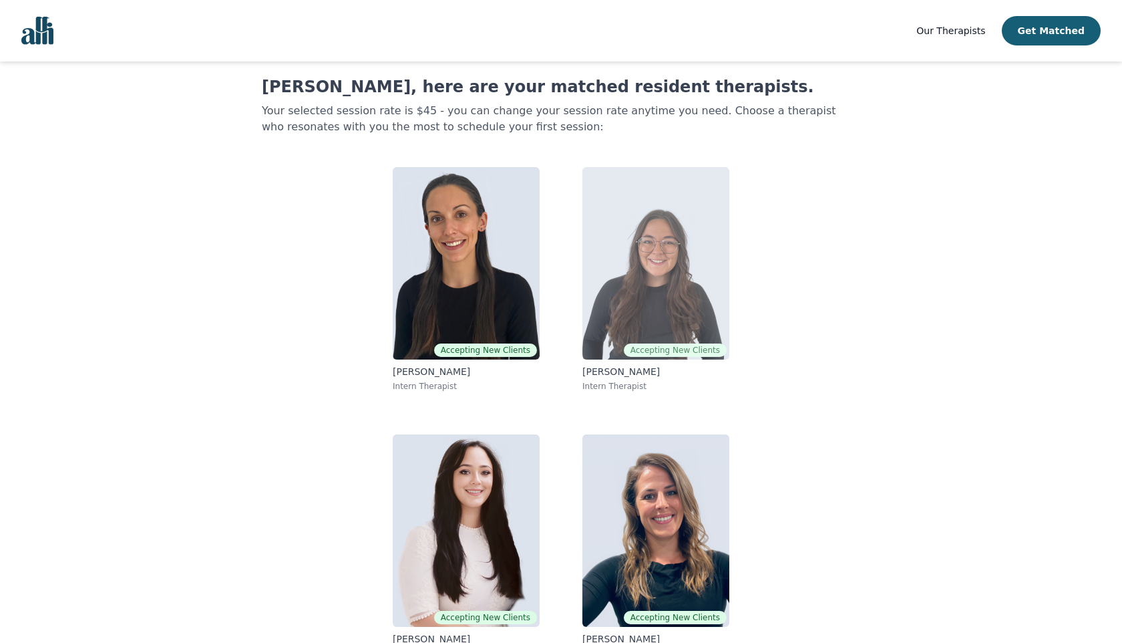
click at [664, 283] on img at bounding box center [656, 263] width 147 height 192
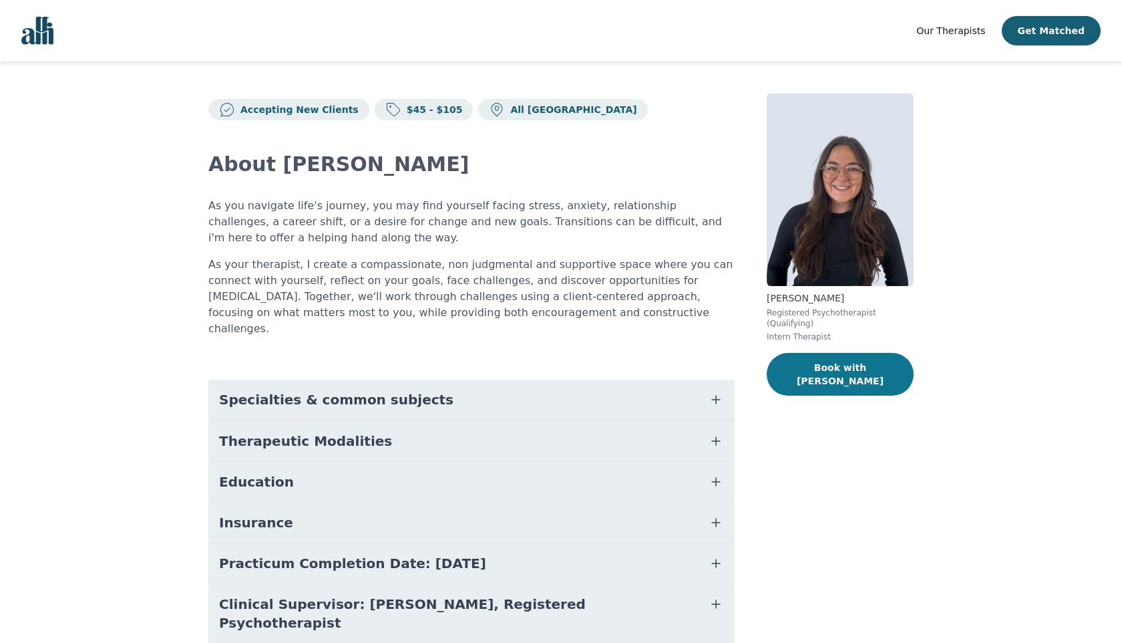
click at [832, 371] on button "Book with [PERSON_NAME]" at bounding box center [840, 374] width 147 height 43
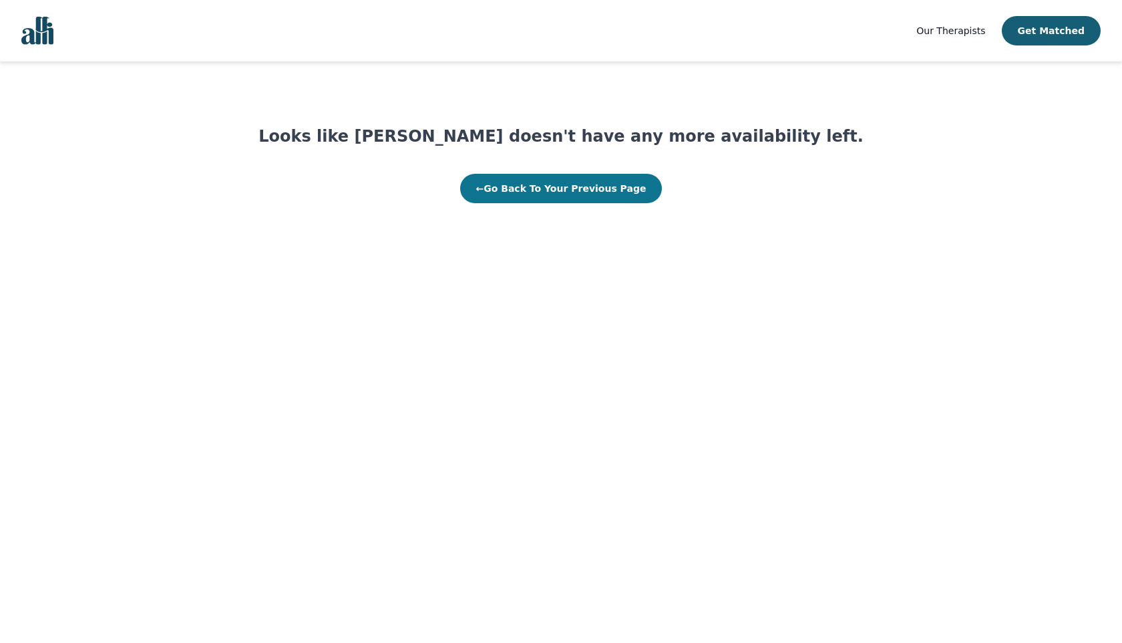
click at [553, 188] on button "← Go Back To Your Previous Page" at bounding box center [561, 188] width 202 height 29
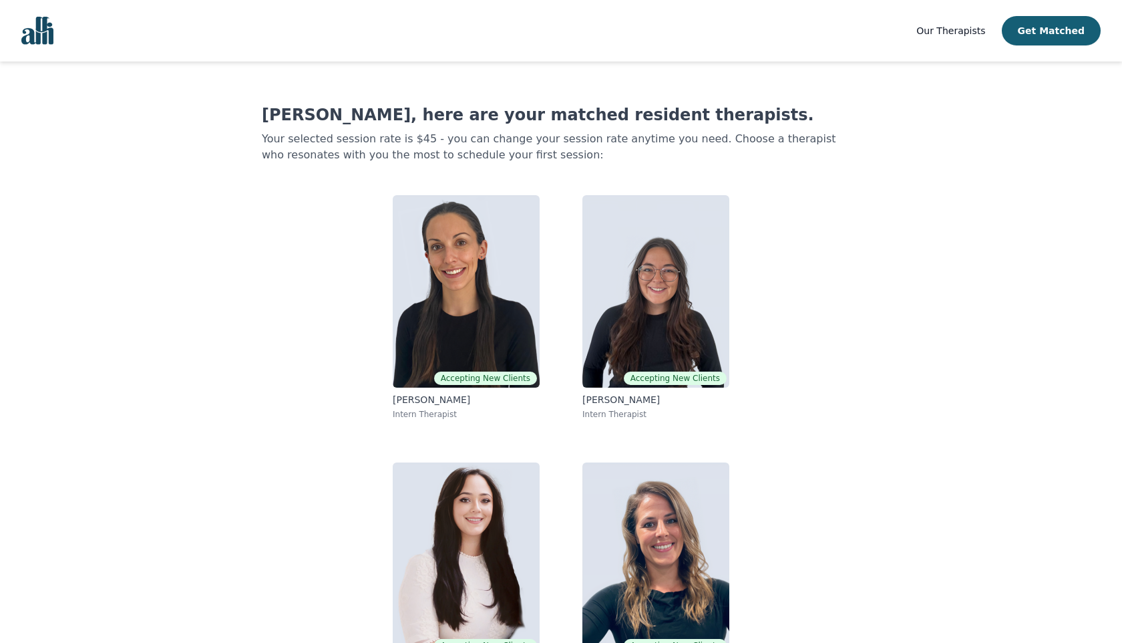
scroll to position [28, 0]
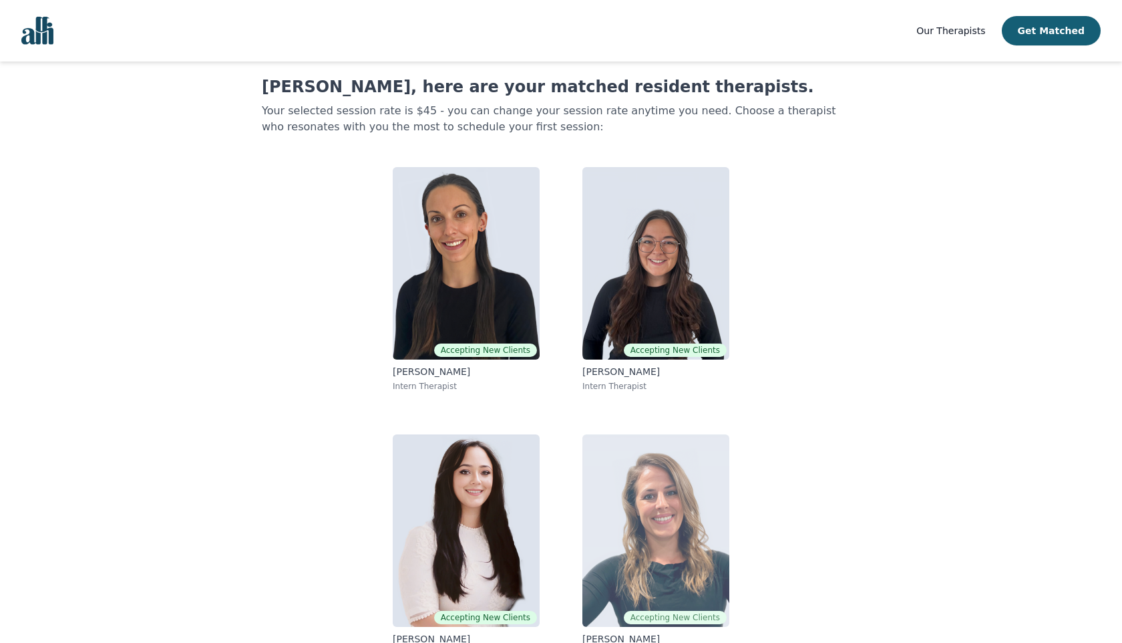
click at [649, 518] on img at bounding box center [656, 530] width 147 height 192
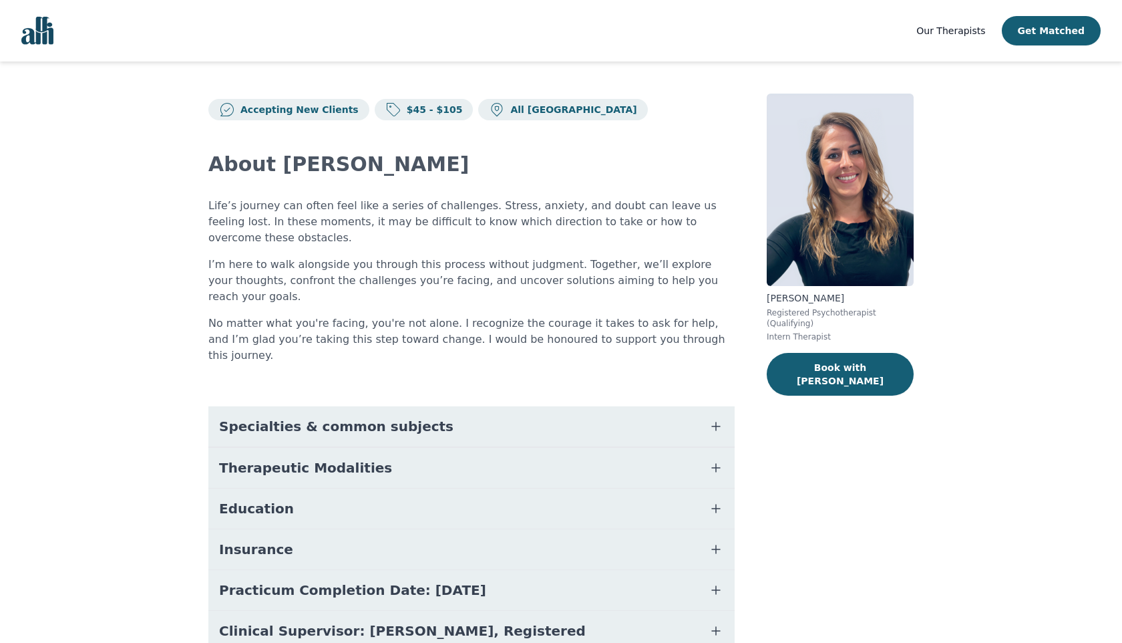
click at [514, 406] on button "Specialties & common subjects" at bounding box center [471, 426] width 526 height 40
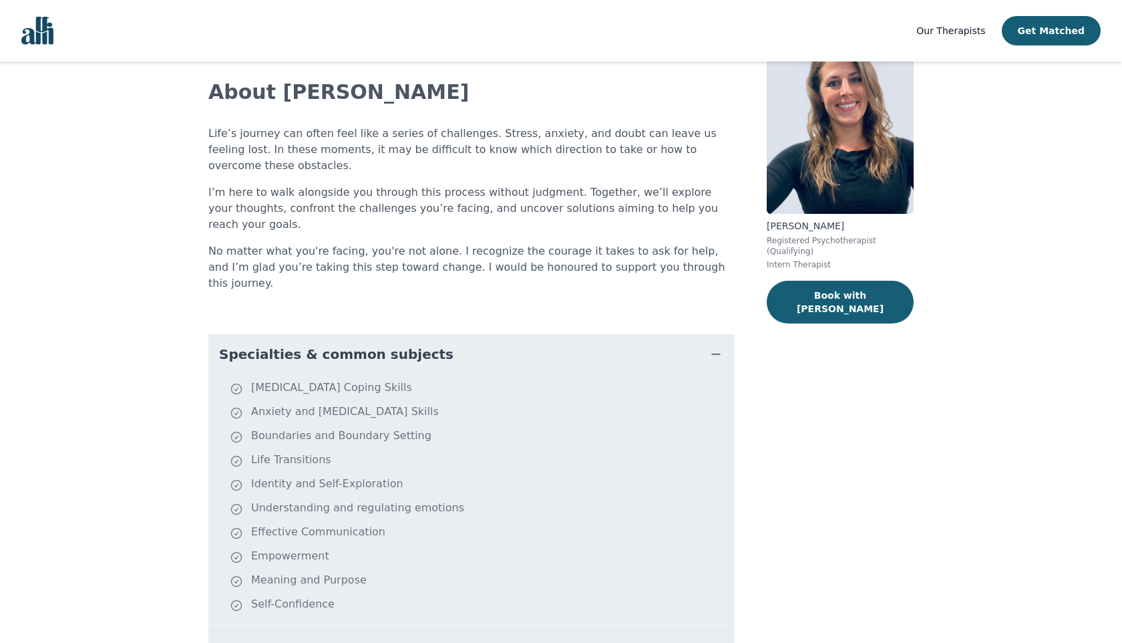
scroll to position [73, 0]
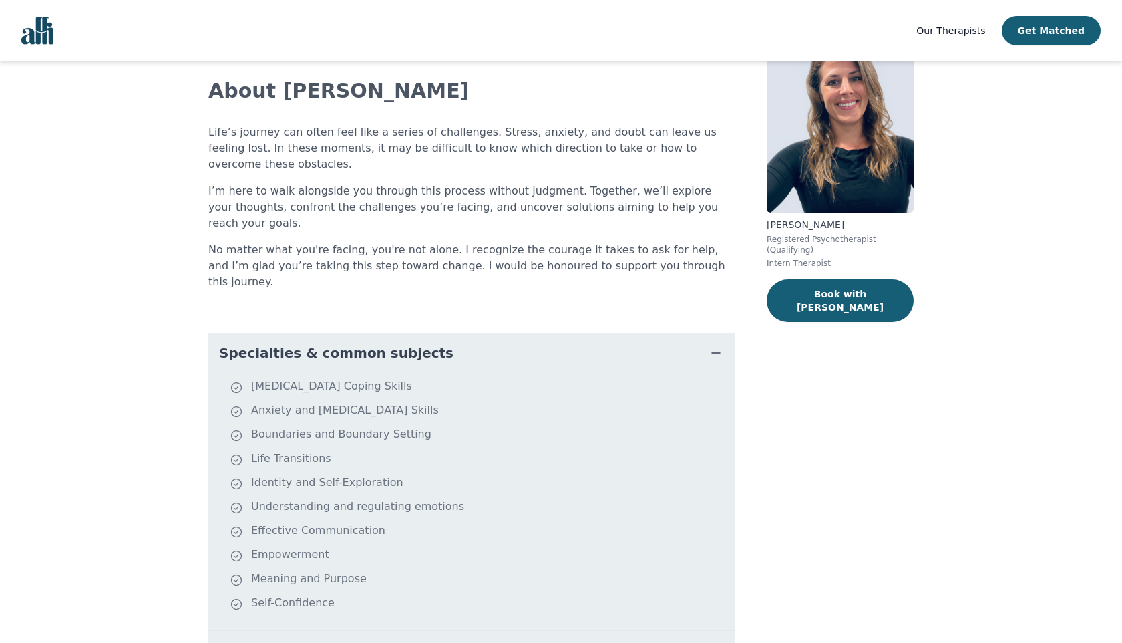
scroll to position [28, 0]
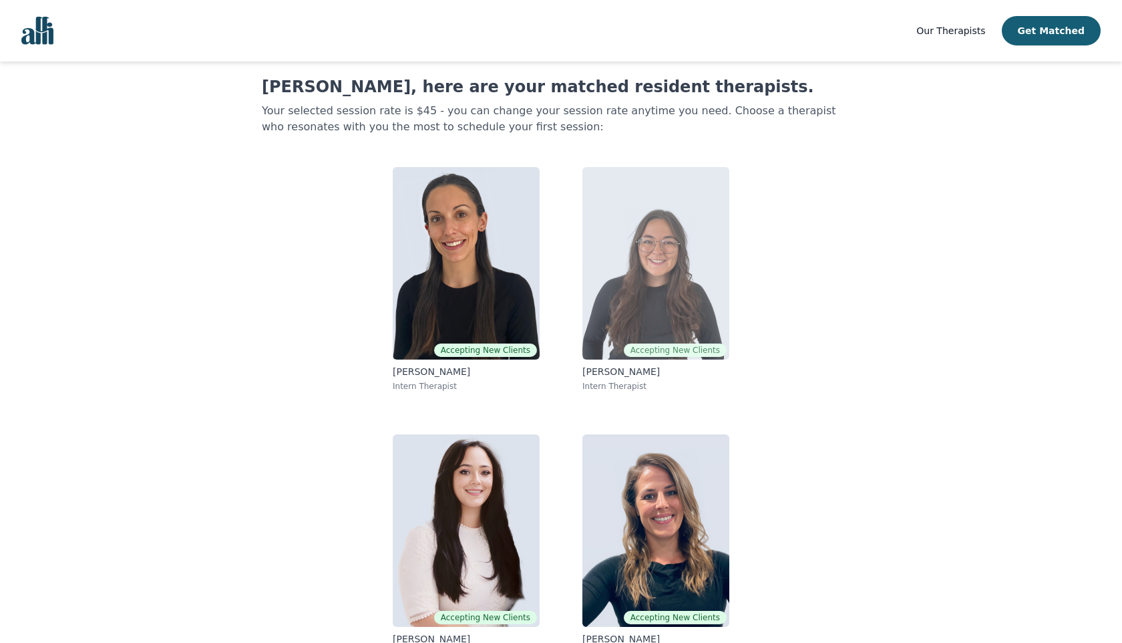
click at [628, 323] on img at bounding box center [656, 263] width 147 height 192
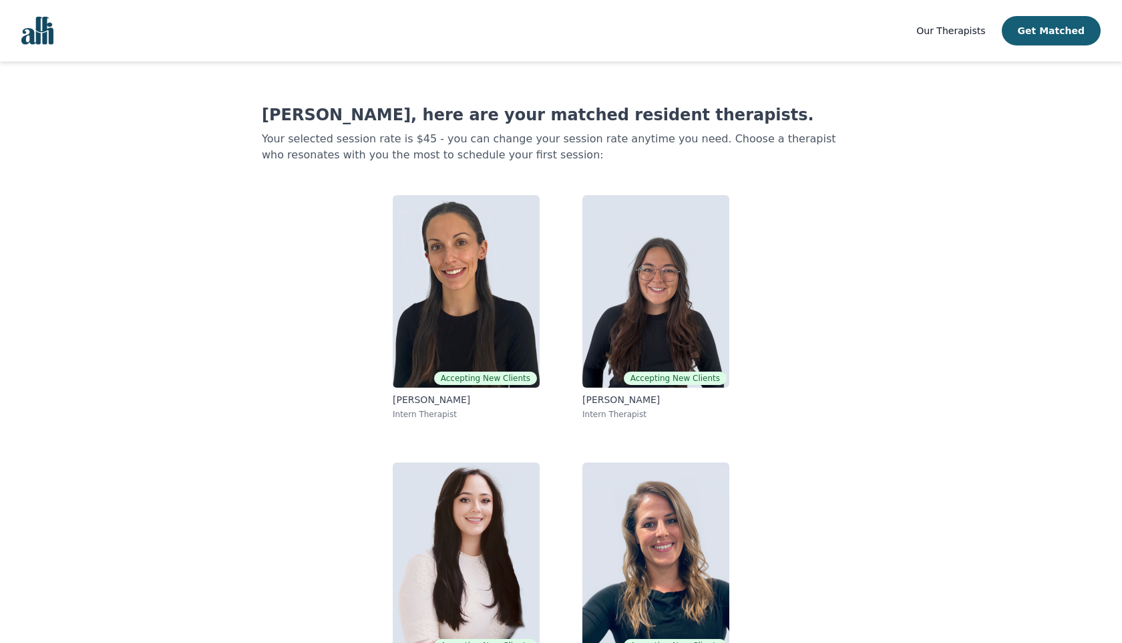
scroll to position [28, 0]
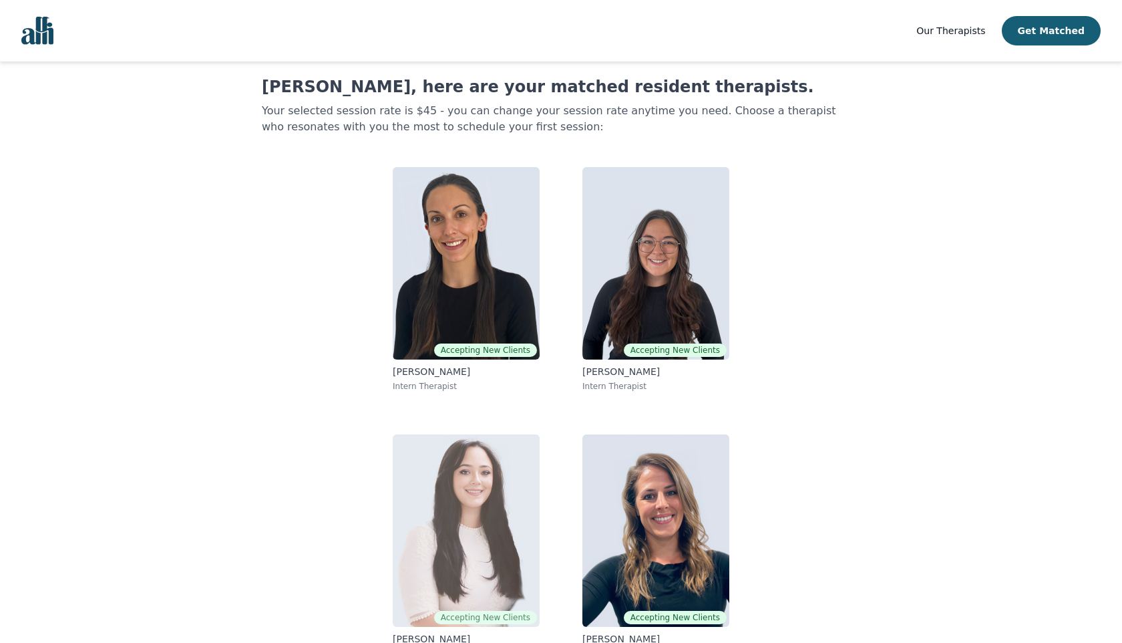
click at [491, 526] on img at bounding box center [466, 530] width 147 height 192
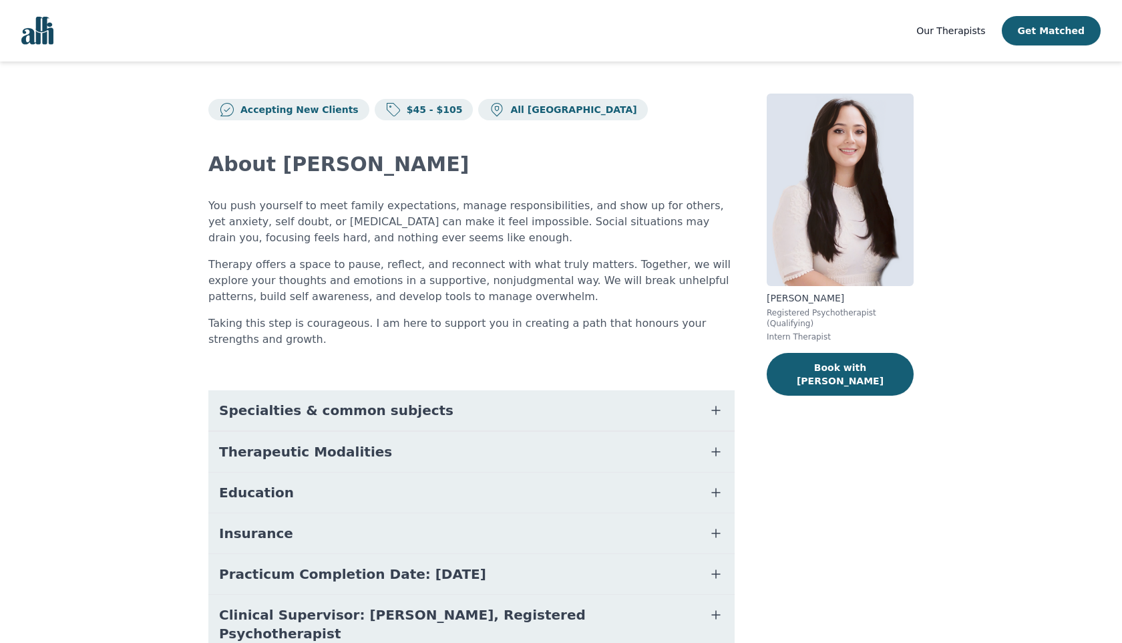
click at [363, 408] on span "Specialties & common subjects" at bounding box center [336, 410] width 235 height 19
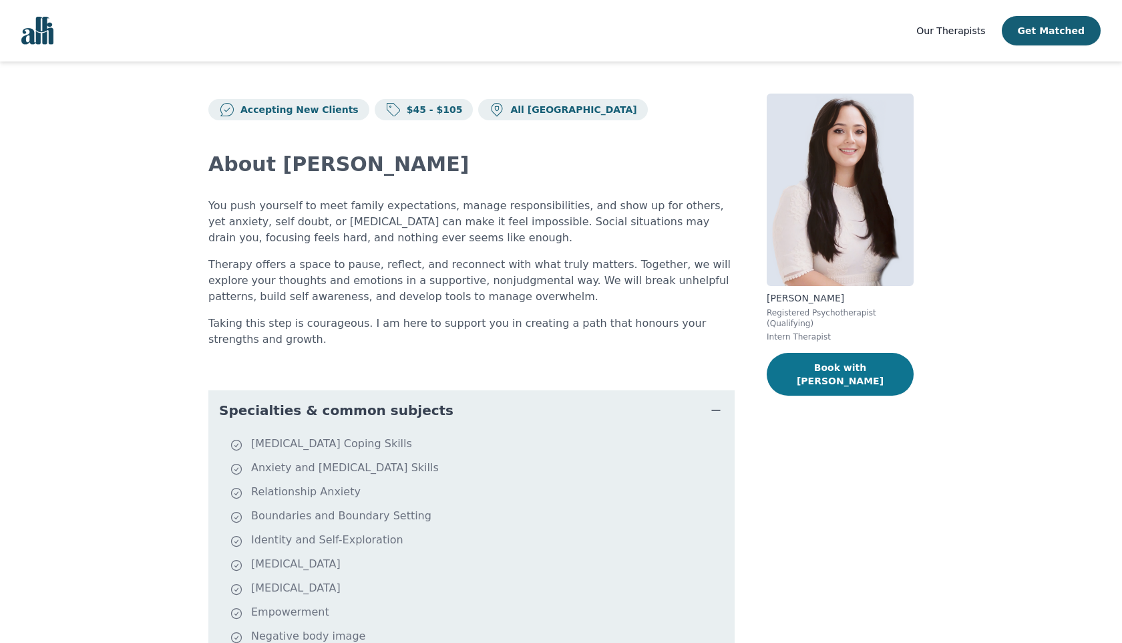
click at [822, 371] on button "Book with [PERSON_NAME]" at bounding box center [840, 374] width 147 height 43
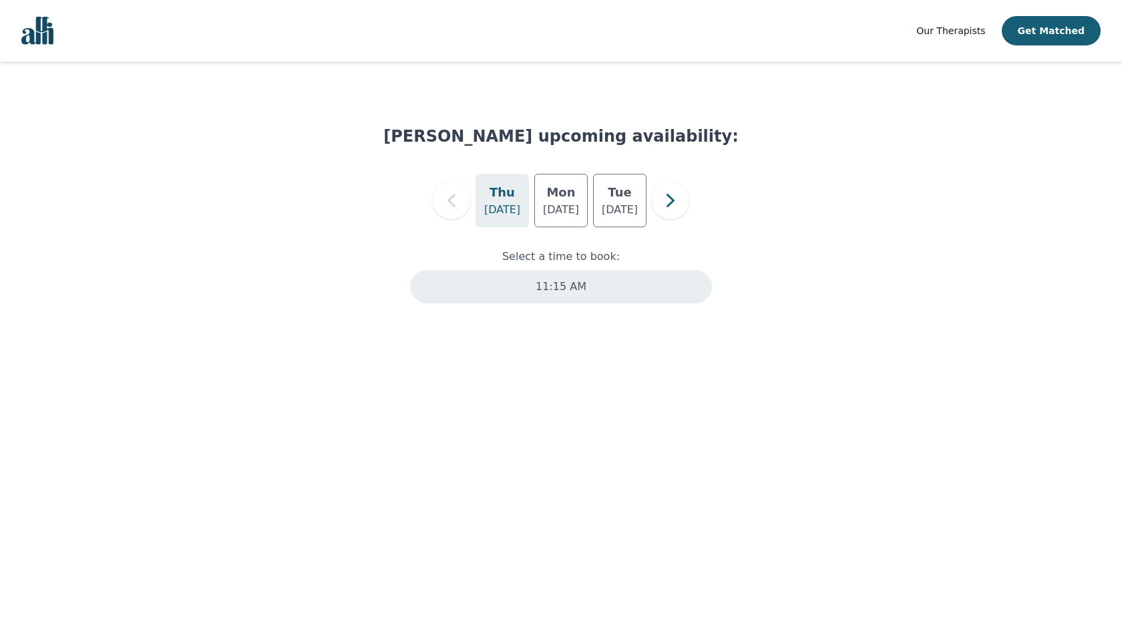
click at [586, 287] on div "11:15 AM" at bounding box center [561, 286] width 302 height 33
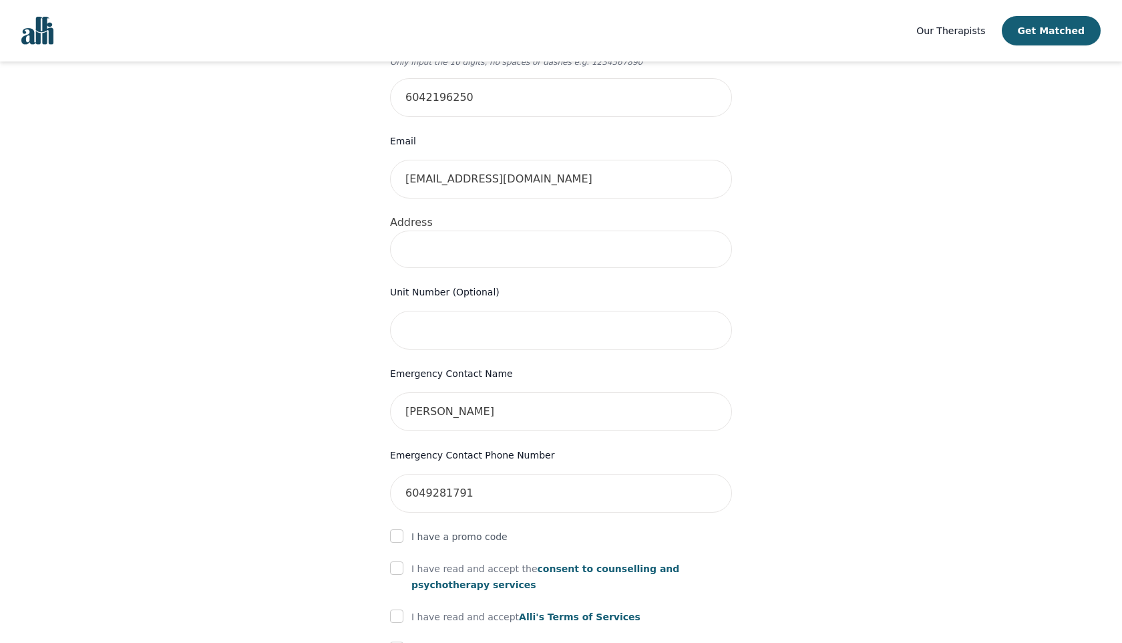
scroll to position [388, 0]
click at [456, 230] on input at bounding box center [561, 247] width 342 height 37
type input "#1-[STREET_ADDRESS]"
type input "SUITE 1/Buzzer 1"
drag, startPoint x: 420, startPoint y: 224, endPoint x: 380, endPoint y: 224, distance: 40.1
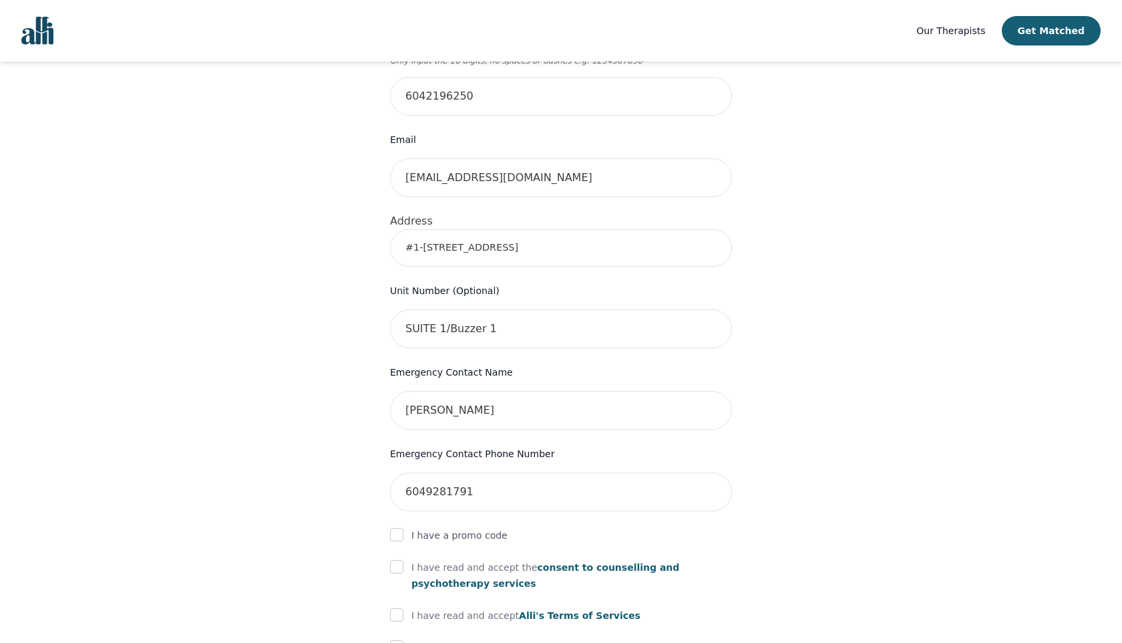
click at [380, 224] on div "Your therapy journey is about to begin! Your initial assessment session with [P…" at bounding box center [561, 272] width 385 height 1113
click at [707, 248] on form "First Name [PERSON_NAME] Last Name [PERSON_NAME] Phone Number Only input the 10…" at bounding box center [561, 352] width 342 height 953
drag, startPoint x: 576, startPoint y: 216, endPoint x: 490, endPoint y: 222, distance: 86.4
click at [490, 229] on input "[STREET_ADDRESS]" at bounding box center [561, 247] width 342 height 37
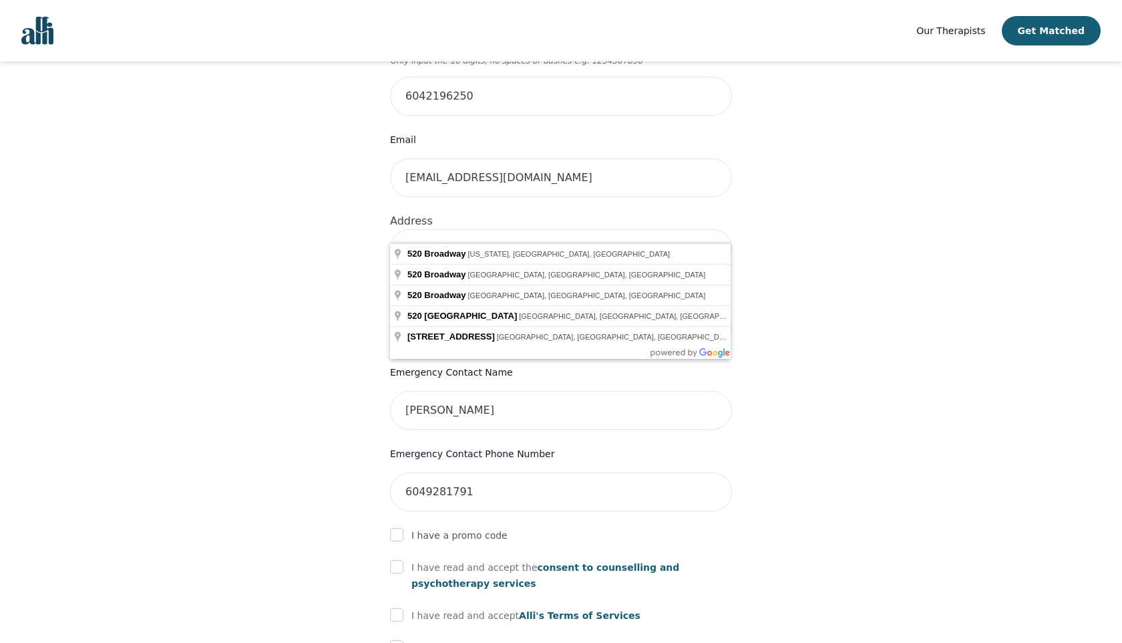
type input "[STREET_ADDRESS]"
click at [874, 279] on div "Your therapy journey is about to begin! Your initial assessment session with [P…" at bounding box center [561, 272] width 1090 height 1199
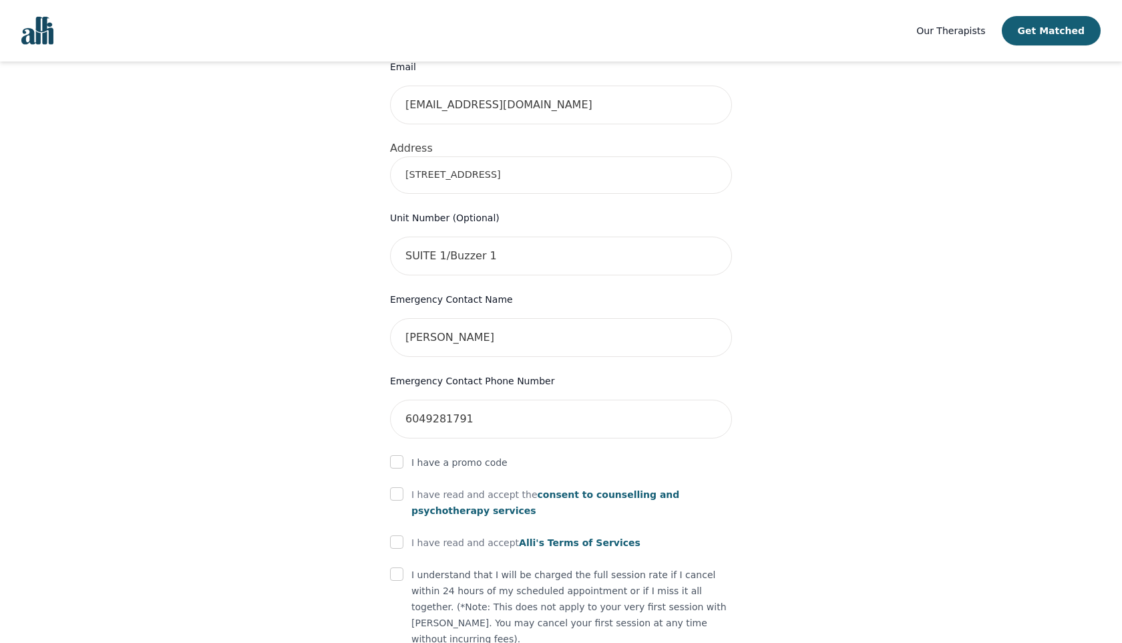
scroll to position [561, 0]
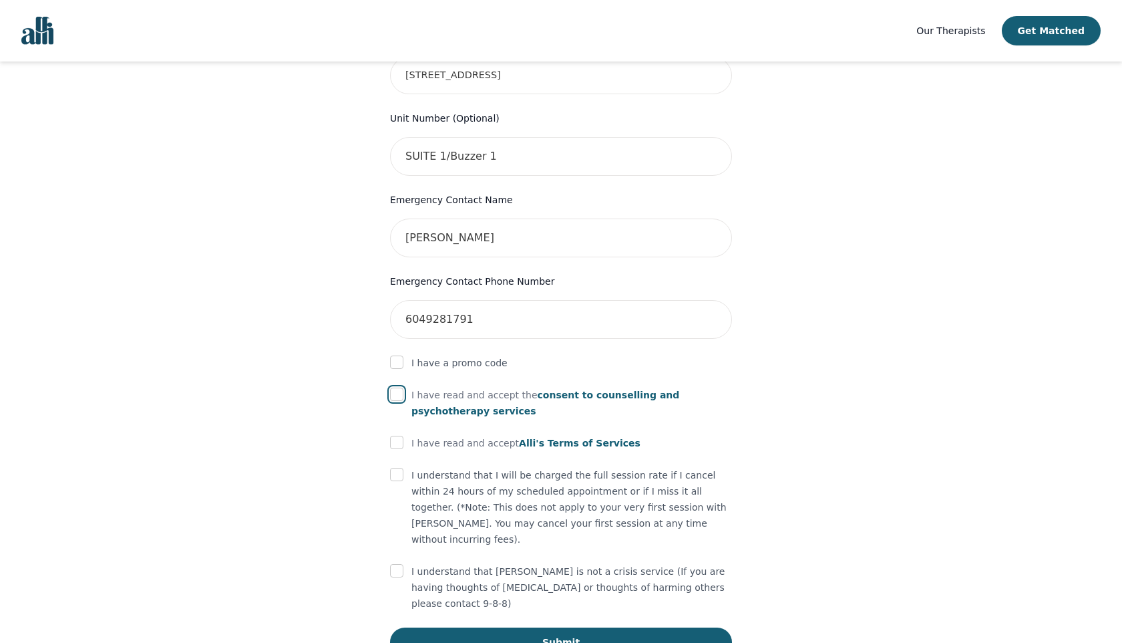
click at [399, 388] on input "checkbox" at bounding box center [396, 394] width 13 height 13
checkbox input "true"
click at [397, 436] on input "checkbox" at bounding box center [396, 442] width 13 height 13
checkbox input "true"
click at [400, 468] on input "checkbox" at bounding box center [396, 474] width 13 height 13
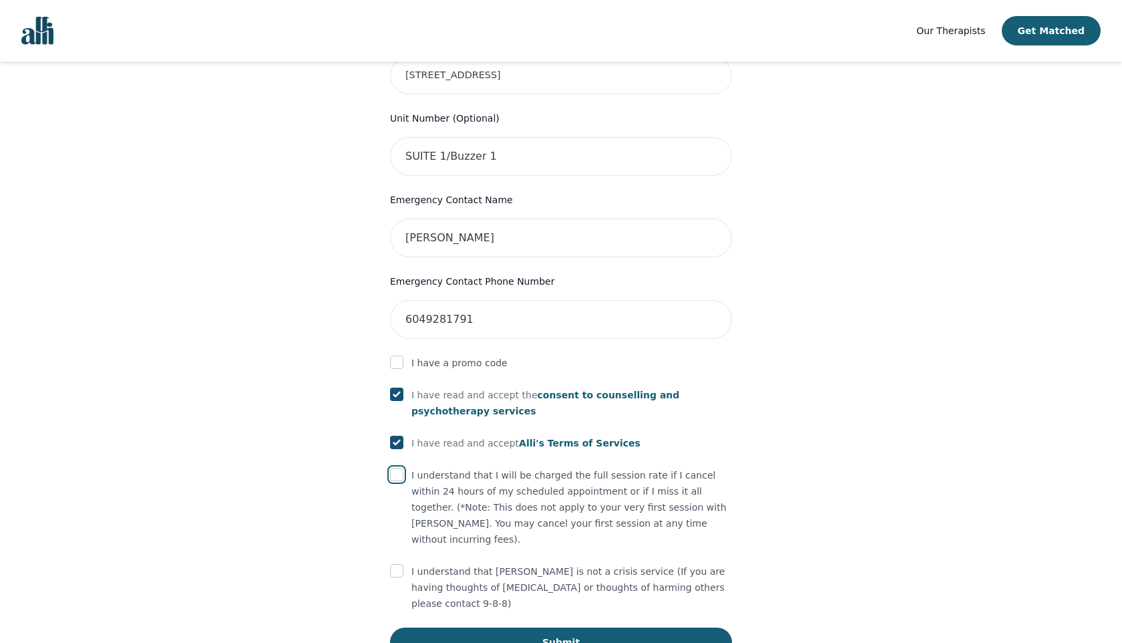
checkbox input "true"
click at [403, 564] on input "checkbox" at bounding box center [396, 570] width 13 height 13
checkbox input "true"
click at [565, 627] on button "Submit" at bounding box center [561, 641] width 342 height 29
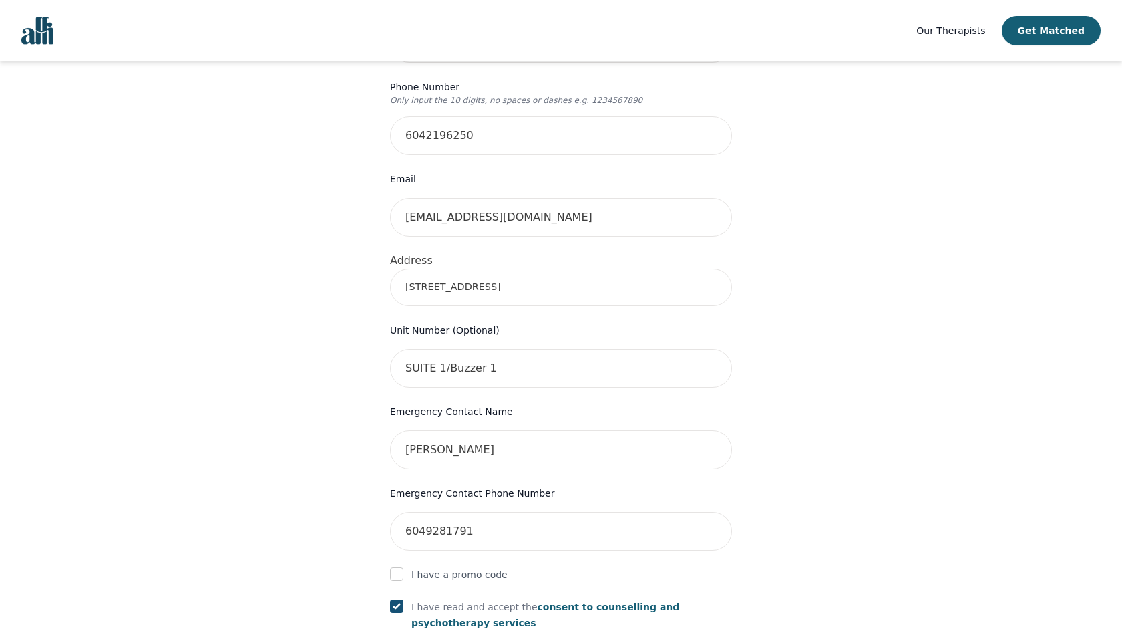
scroll to position [340, 0]
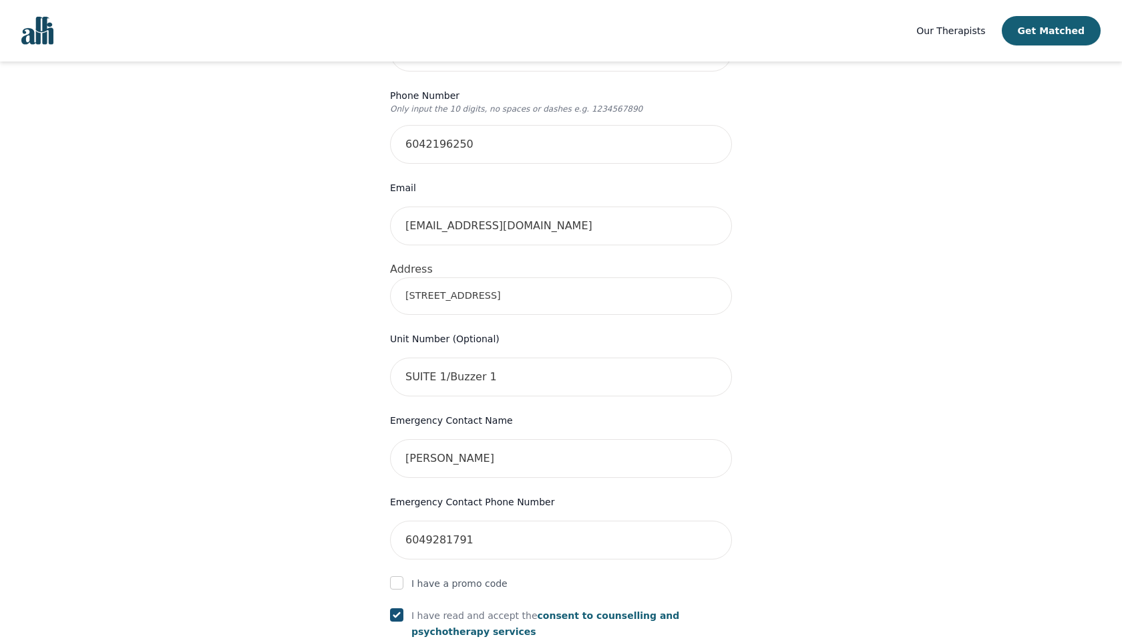
click at [526, 277] on input "[STREET_ADDRESS]" at bounding box center [561, 295] width 342 height 37
click at [470, 277] on input "[STREET_ADDRESS][US_STATE]" at bounding box center [561, 295] width 342 height 37
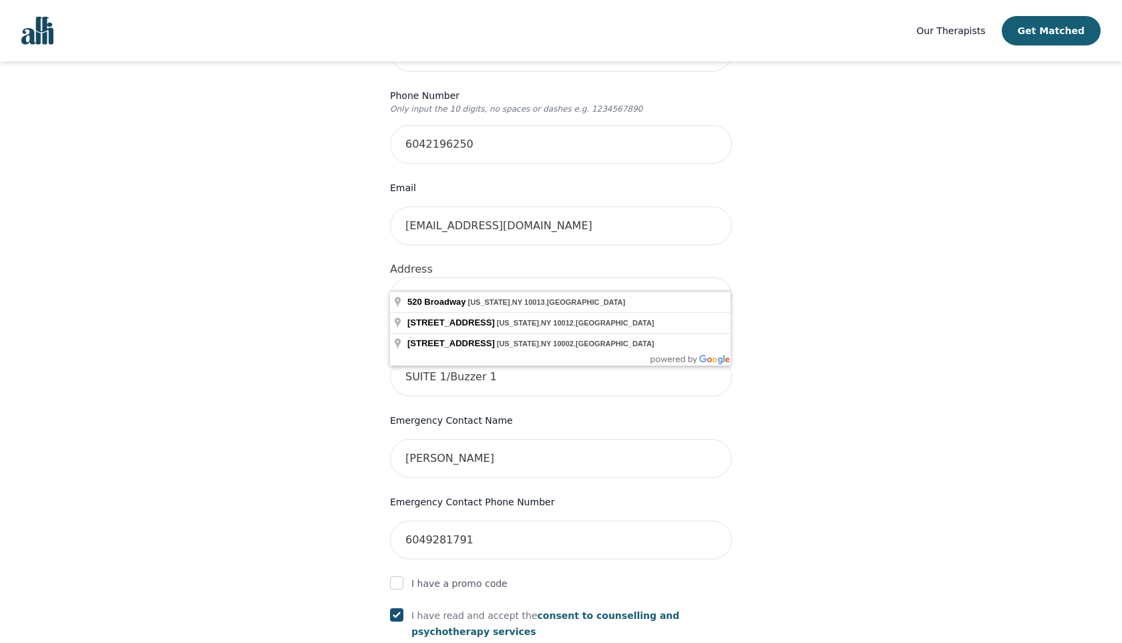
click at [470, 277] on input "[STREET_ADDRESS][US_STATE]" at bounding box center [561, 295] width 342 height 37
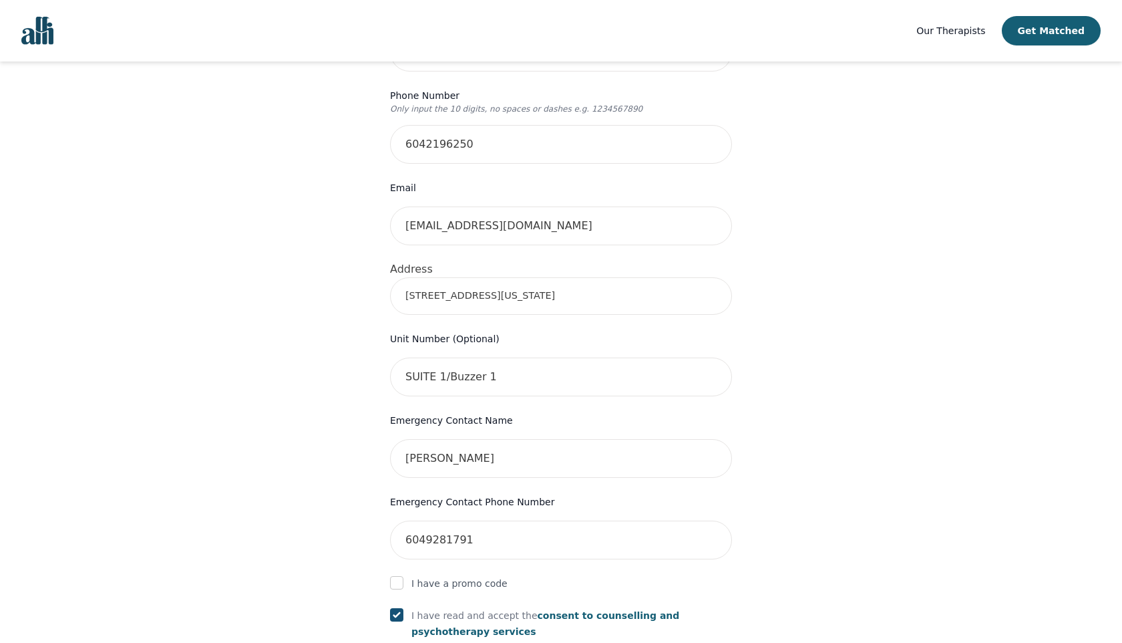
click at [482, 289] on input "[STREET_ADDRESS][US_STATE]" at bounding box center [561, 295] width 342 height 37
click at [482, 278] on input "[STREET_ADDRESS][US_STATE]" at bounding box center [561, 295] width 342 height 37
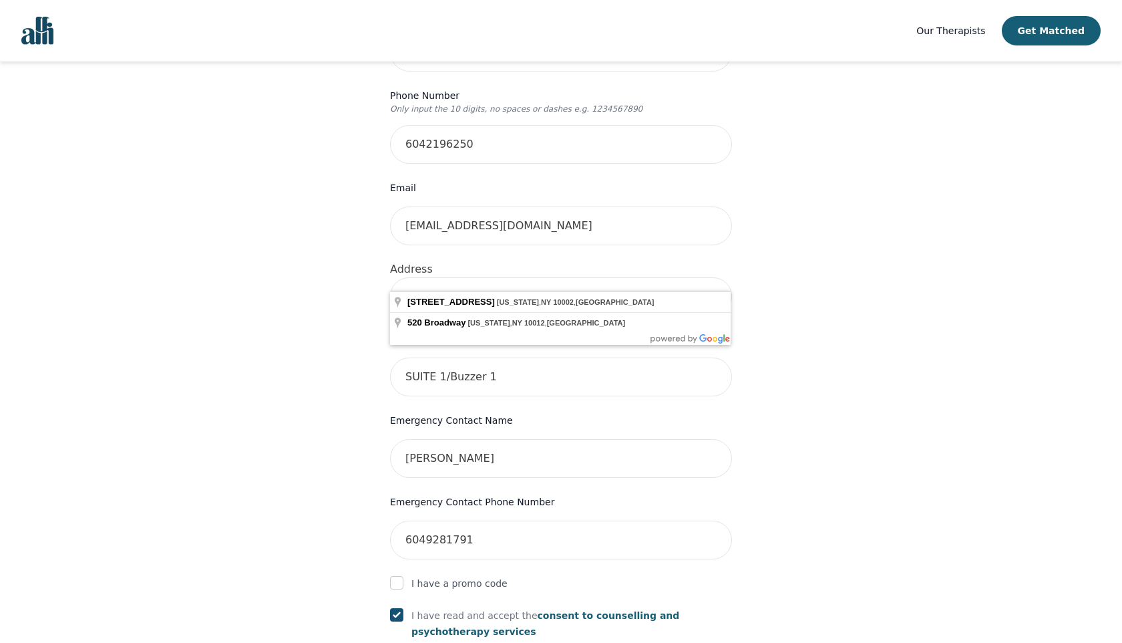
click at [482, 278] on input "[STREET_ADDRESS][US_STATE]" at bounding box center [561, 295] width 342 height 37
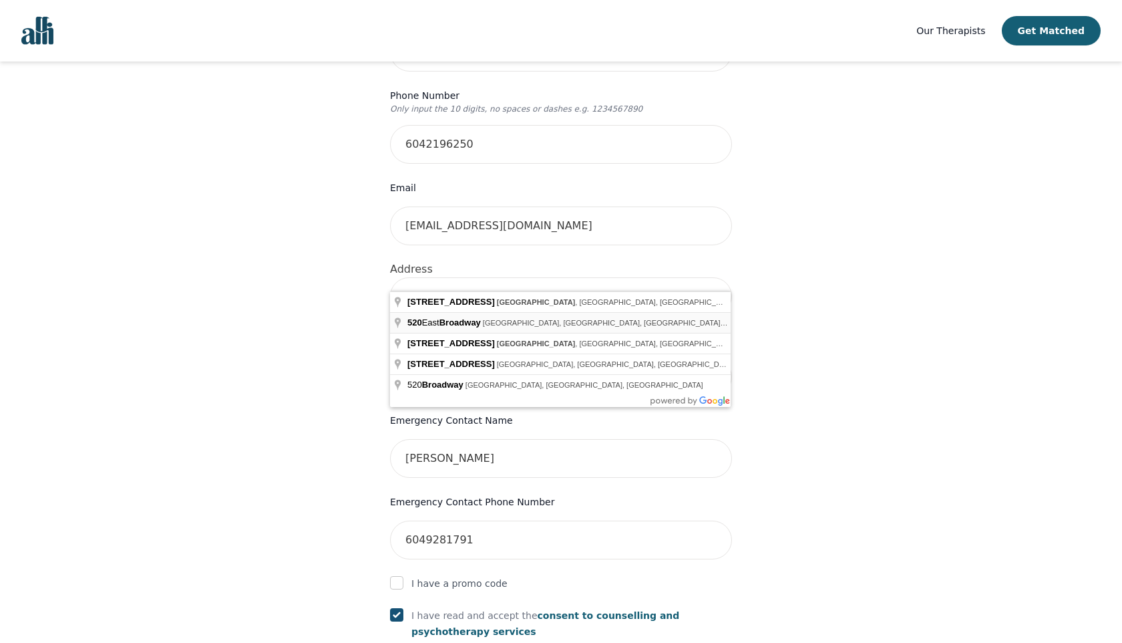
type input "[STREET_ADDRESS]"
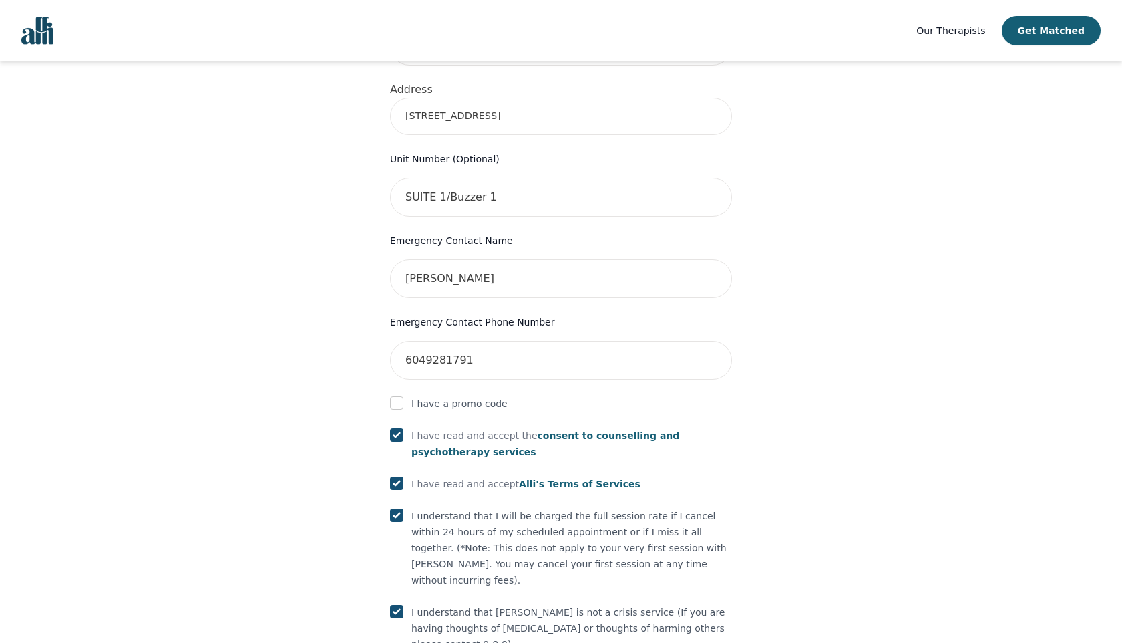
scroll to position [611, 0]
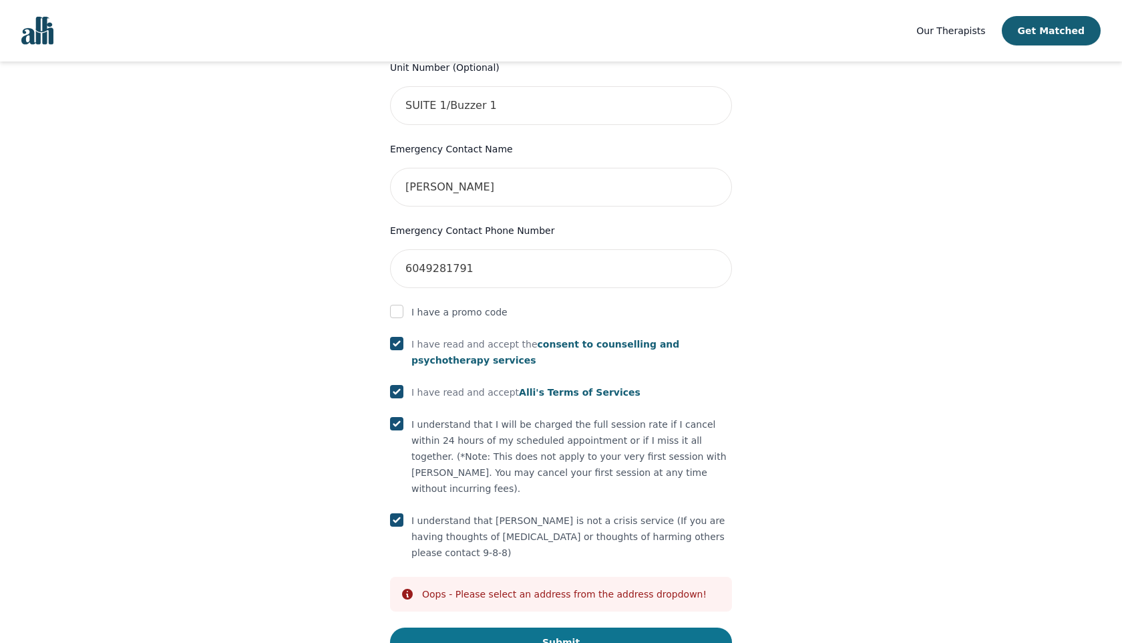
click at [551, 627] on button "Submit" at bounding box center [561, 641] width 342 height 29
